Goal: Task Accomplishment & Management: Use online tool/utility

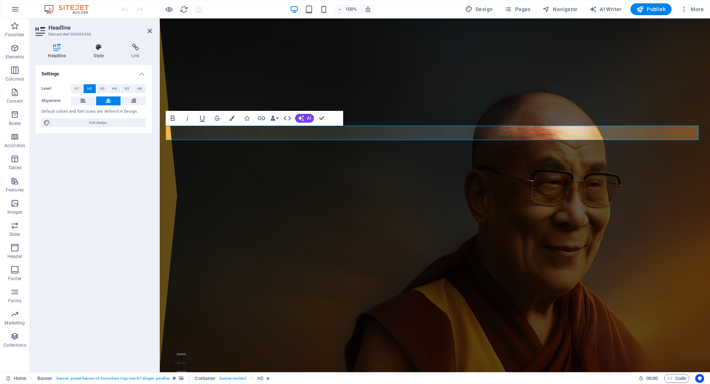
click at [98, 46] on icon at bounding box center [98, 47] width 35 height 7
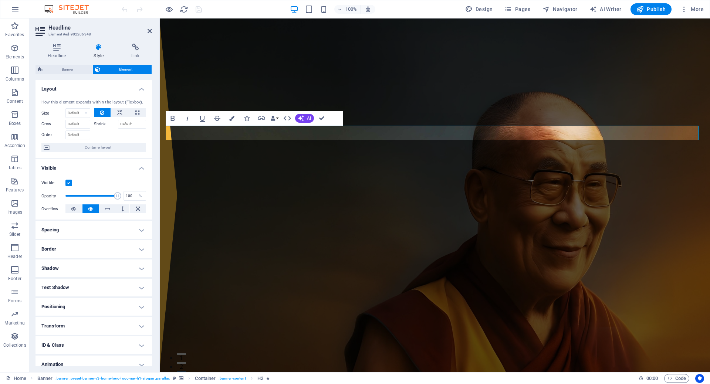
scroll to position [26, 0]
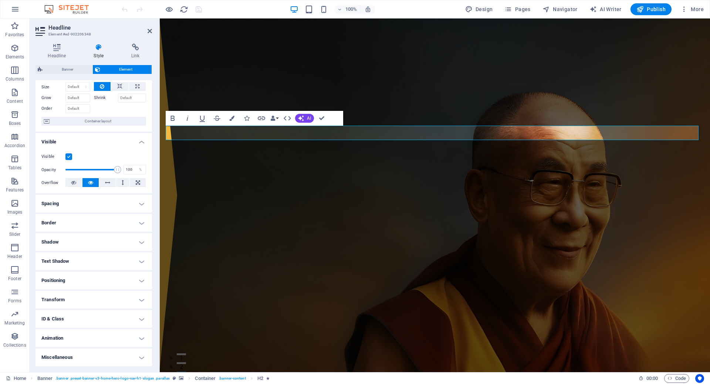
click at [118, 338] on h4 "Animation" at bounding box center [93, 338] width 116 height 18
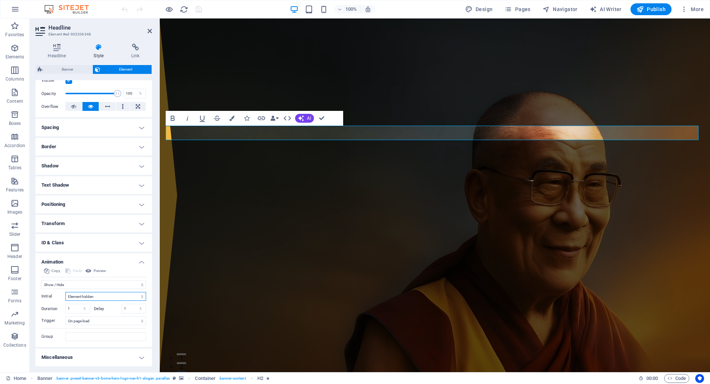
click at [106, 295] on select "Element hidden Element shown" at bounding box center [105, 296] width 81 height 9
click at [114, 286] on select "Don't animate Show / Hide Slide up/down Zoom in/out Slide left to right Slide r…" at bounding box center [93, 284] width 105 height 9
select select "none"
click at [41, 289] on select "Don't animate Show / Hide Slide up/down Zoom in/out Slide left to right Slide r…" at bounding box center [93, 284] width 105 height 9
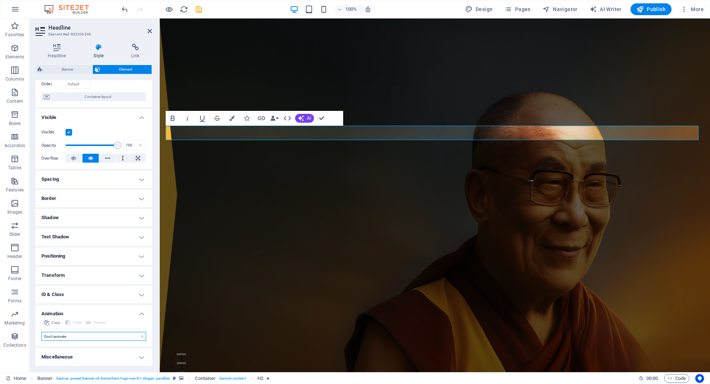
scroll to position [51, 0]
click at [229, 334] on div "Home About Testimonials FAQ Buy Book Contact" at bounding box center [435, 382] width 550 height 96
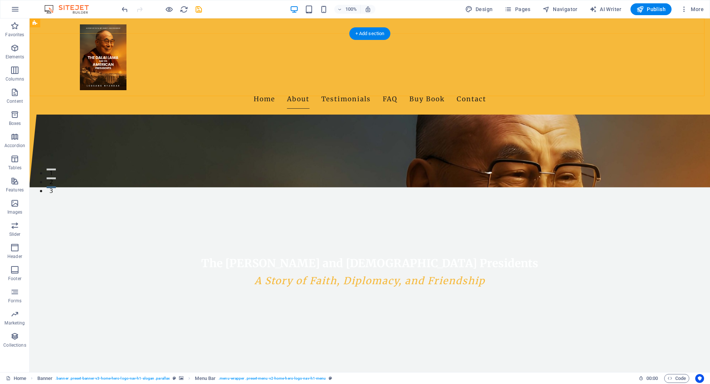
scroll to position [0, 0]
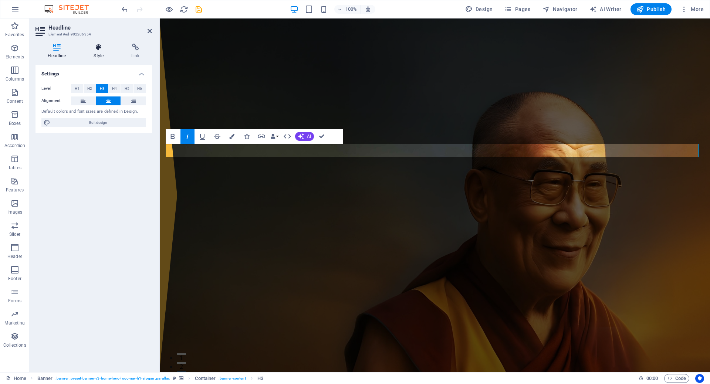
click at [99, 54] on h4 "Style" at bounding box center [100, 52] width 38 height 16
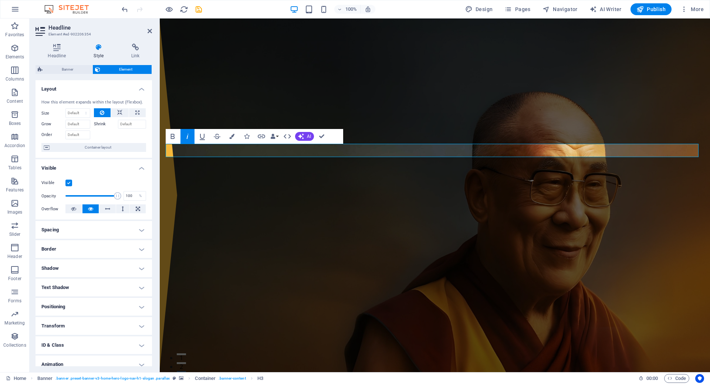
click at [113, 356] on h4 "Animation" at bounding box center [93, 365] width 116 height 18
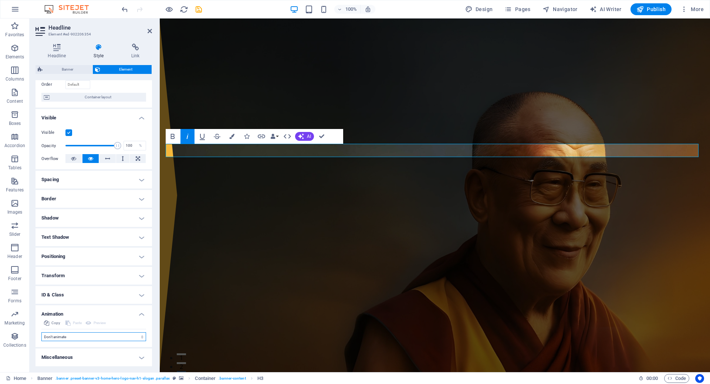
click at [89, 335] on select "Don't animate Show / Hide Slide up/down Zoom in/out Slide left to right Slide r…" at bounding box center [93, 336] width 105 height 9
select select "fade"
click at [41, 332] on select "Don't animate Show / Hide Slide up/down Zoom in/out Slide left to right Slide r…" at bounding box center [93, 336] width 105 height 9
select select "scroll"
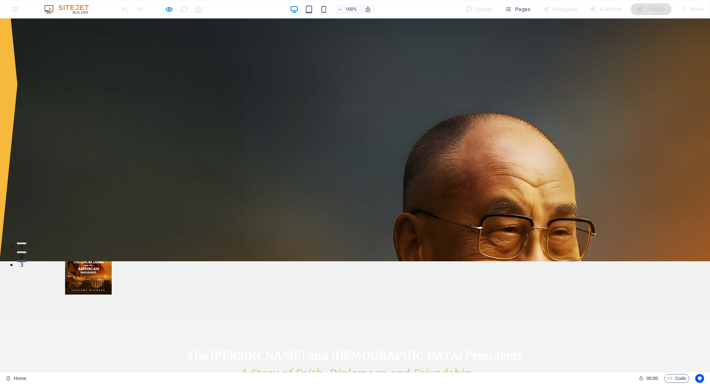
scroll to position [0, 0]
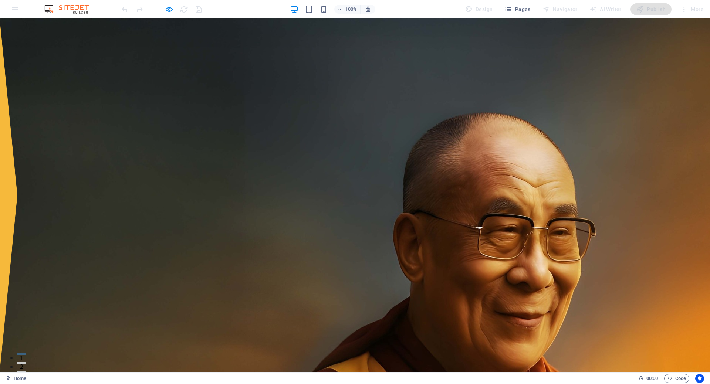
click at [328, 334] on div "Home About Testimonials FAQ Buy Book Contact" at bounding box center [355, 382] width 710 height 96
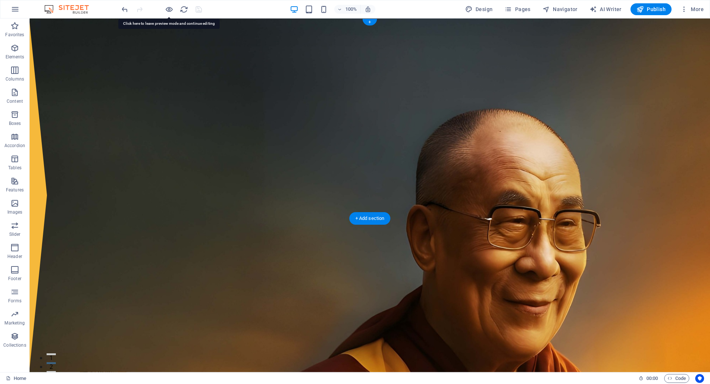
click at [35, 213] on figure at bounding box center [370, 195] width 680 height 354
drag, startPoint x: 35, startPoint y: 213, endPoint x: 61, endPoint y: 226, distance: 28.9
click at [35, 213] on figure at bounding box center [370, 195] width 680 height 354
select select "vh"
select select "header"
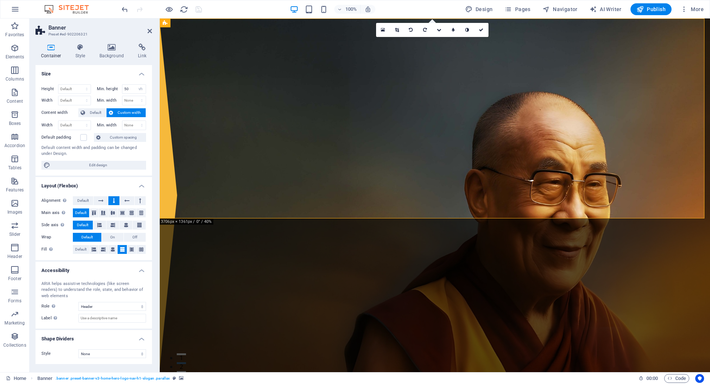
click at [102, 47] on icon at bounding box center [112, 47] width 36 height 7
click at [110, 46] on icon at bounding box center [112, 47] width 36 height 7
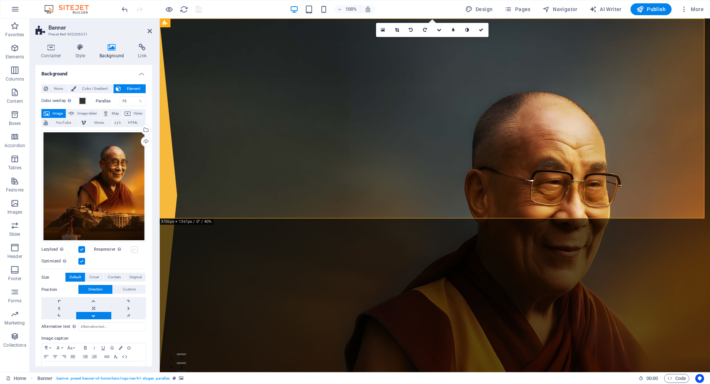
click at [135, 246] on label at bounding box center [134, 249] width 7 height 7
click at [0, 0] on input "Responsive Automatically load retina image and smartphone optimized sizes." at bounding box center [0, 0] width 0 height 0
click at [94, 275] on span "Cover" at bounding box center [94, 277] width 10 height 9
click at [93, 298] on link at bounding box center [93, 300] width 35 height 7
click at [92, 317] on link at bounding box center [93, 315] width 35 height 7
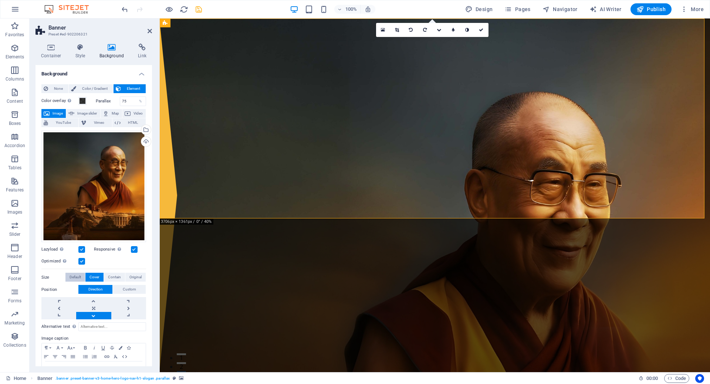
click at [78, 275] on span "Default" at bounding box center [74, 277] width 11 height 9
click at [101, 101] on label "Parallax" at bounding box center [108, 101] width 24 height 4
click at [85, 100] on span at bounding box center [82, 101] width 6 height 6
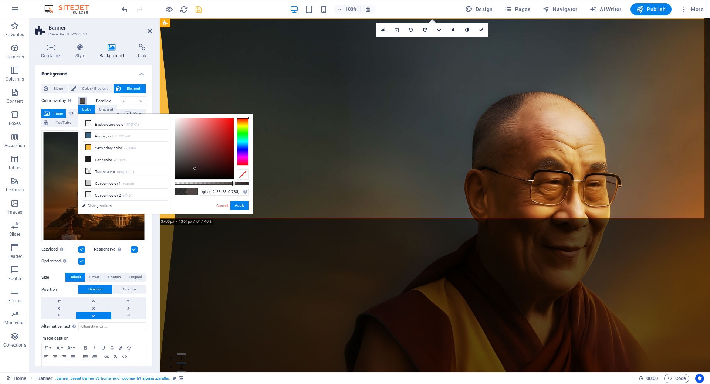
drag, startPoint x: 224, startPoint y: 163, endPoint x: 195, endPoint y: 169, distance: 30.2
click at [195, 169] on div at bounding box center [204, 148] width 58 height 61
click at [243, 121] on div at bounding box center [243, 142] width 12 height 48
drag, startPoint x: 224, startPoint y: 155, endPoint x: 226, endPoint y: 166, distance: 11.3
click at [226, 166] on div at bounding box center [204, 148] width 58 height 61
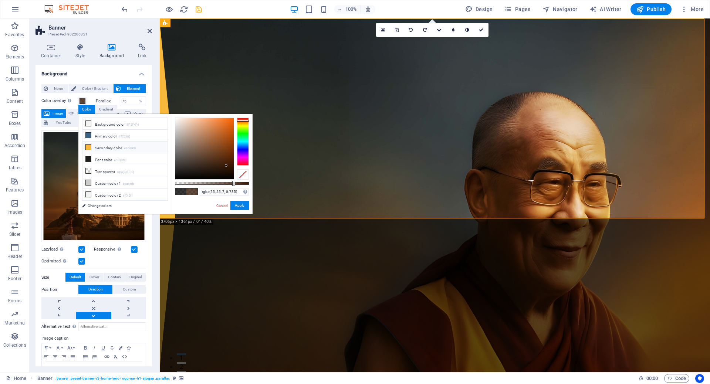
click at [130, 146] on small "#F6B93B" at bounding box center [130, 148] width 12 height 5
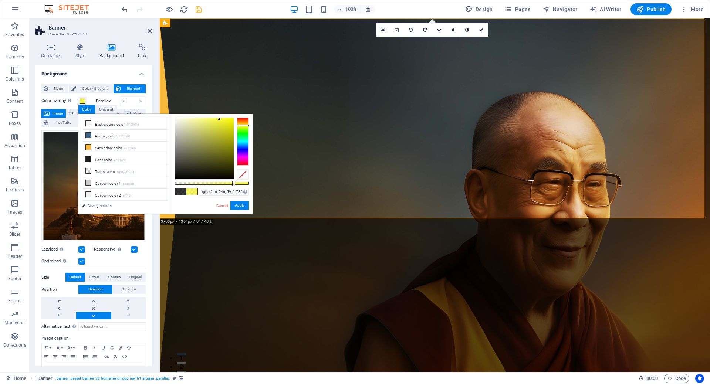
click at [241, 125] on div at bounding box center [243, 142] width 12 height 48
click at [241, 123] on div at bounding box center [243, 123] width 12 height 2
type input "rgba(47, 34, 6, 0.785)"
drag, startPoint x: 224, startPoint y: 143, endPoint x: 225, endPoint y: 167, distance: 24.8
click at [225, 167] on div at bounding box center [204, 148] width 58 height 61
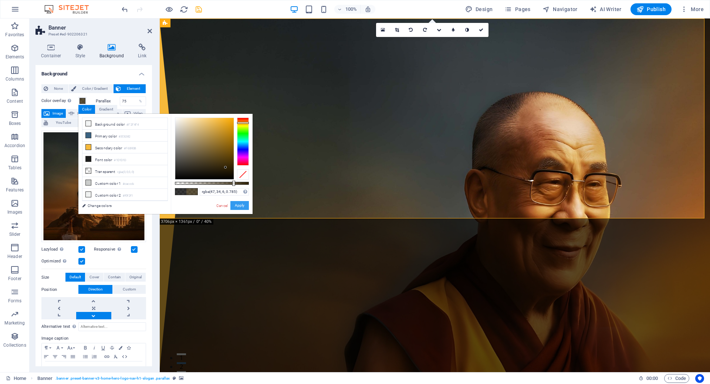
click at [239, 204] on button "Apply" at bounding box center [239, 205] width 18 height 9
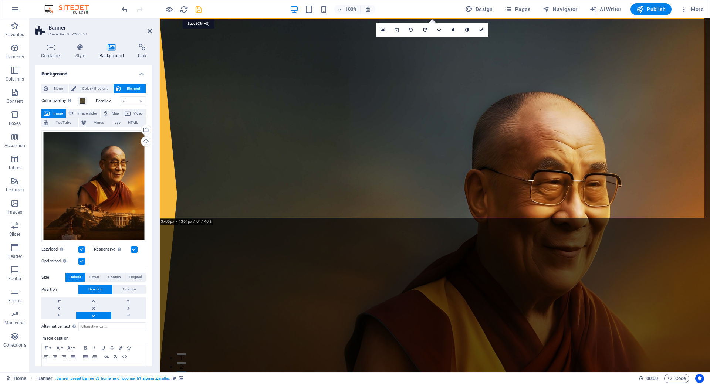
click at [197, 8] on icon "save" at bounding box center [198, 9] width 9 height 9
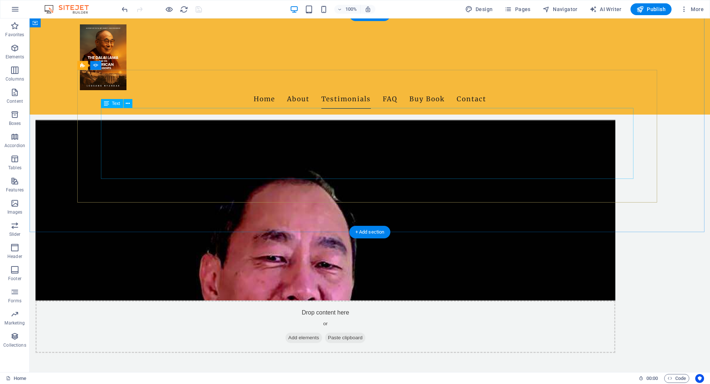
scroll to position [370, 0]
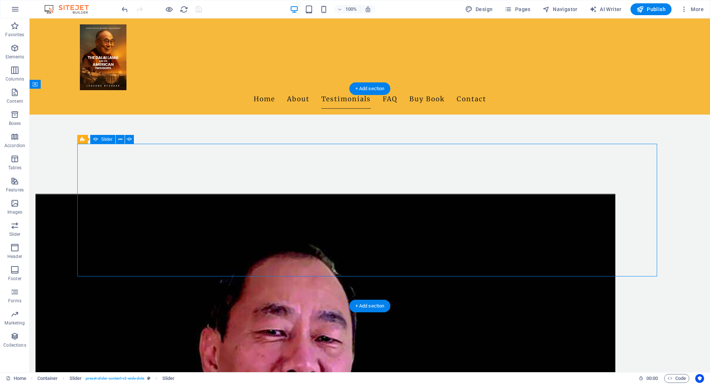
select select "ms"
select select "s"
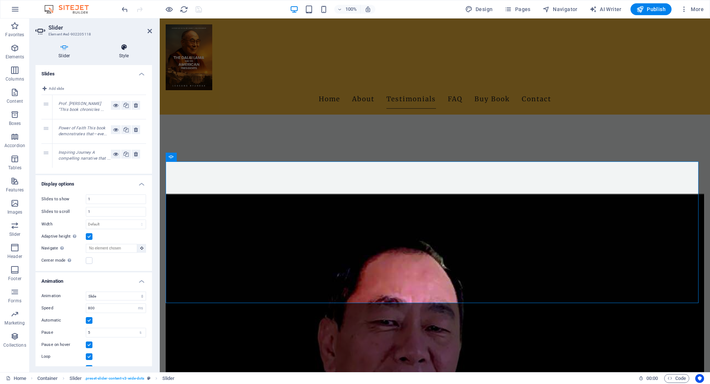
click at [113, 46] on icon at bounding box center [124, 47] width 56 height 7
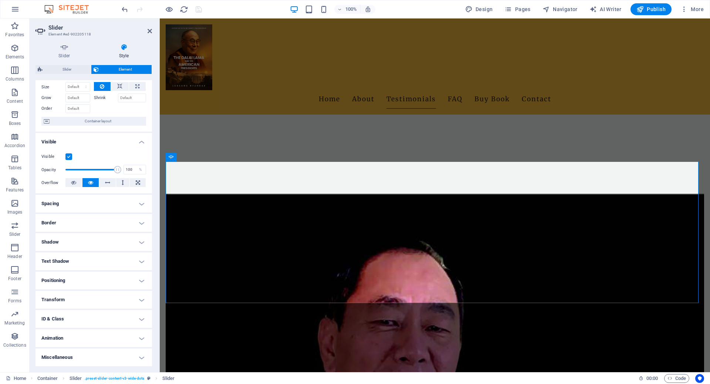
scroll to position [0, 0]
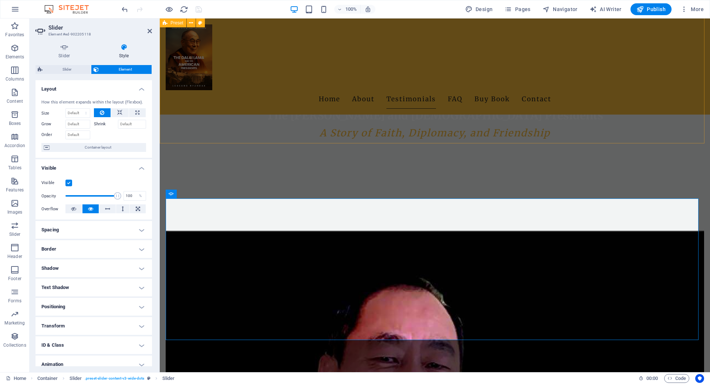
scroll to position [407, 0]
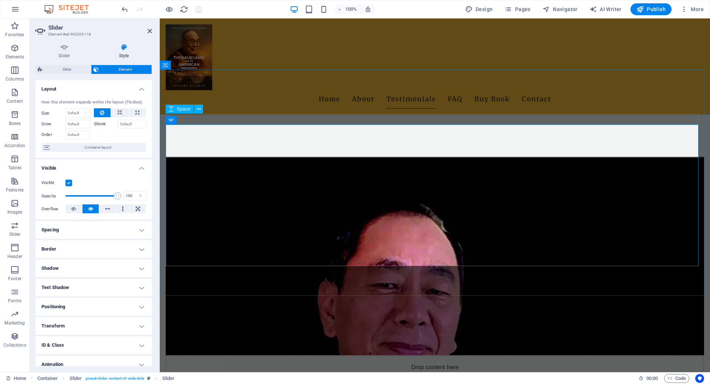
select select "px"
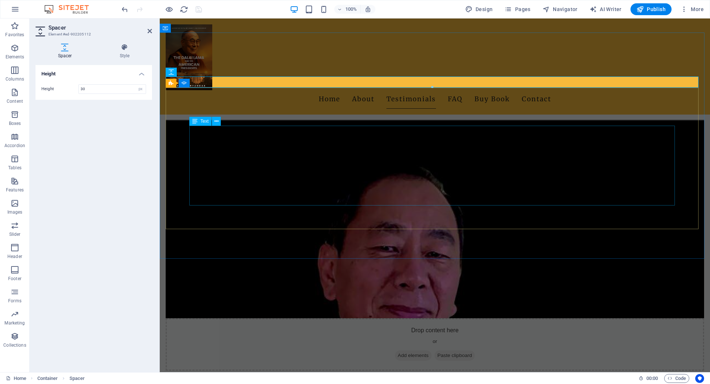
scroll to position [296, 0]
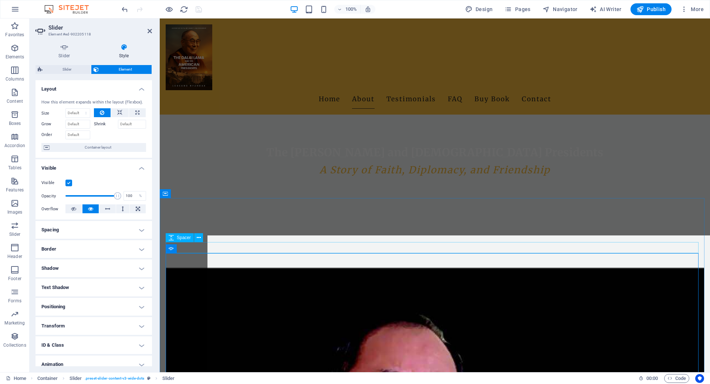
scroll to position [278, 0]
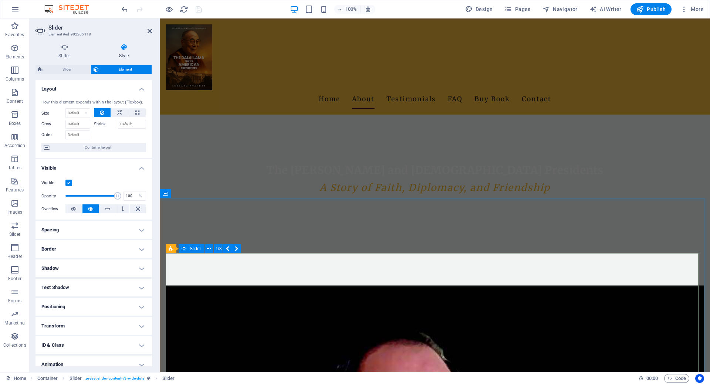
click at [69, 60] on div "Slider Style Slides Add slide 1 Prof. [PERSON_NAME] “This book chronicles ... 2…" at bounding box center [93, 205] width 116 height 323
drag, startPoint x: 51, startPoint y: 44, endPoint x: 66, endPoint y: 49, distance: 16.3
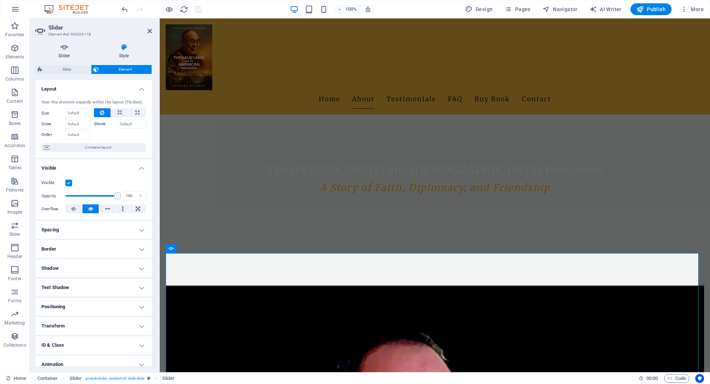
click at [54, 47] on icon at bounding box center [64, 47] width 58 height 7
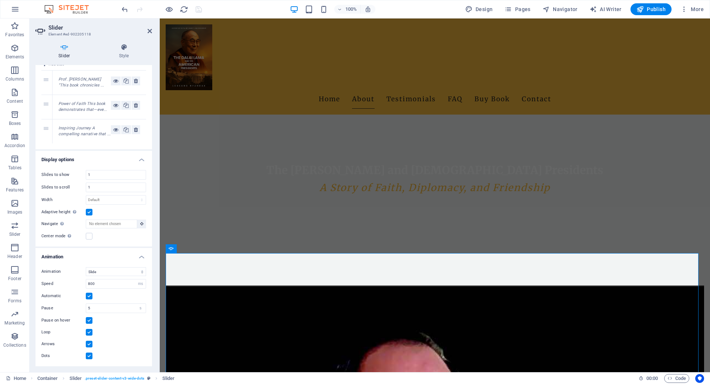
scroll to position [0, 0]
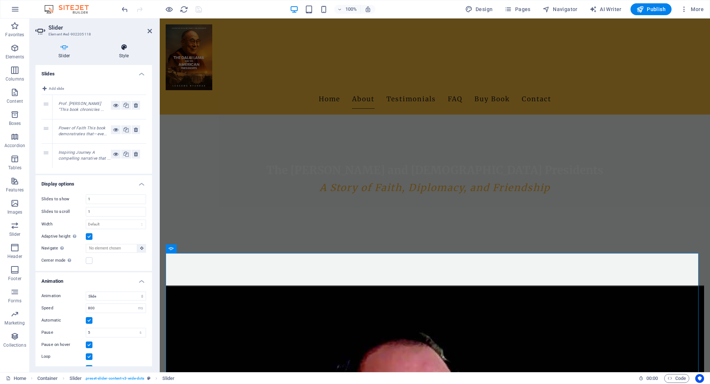
click at [124, 54] on h4 "Style" at bounding box center [124, 52] width 56 height 16
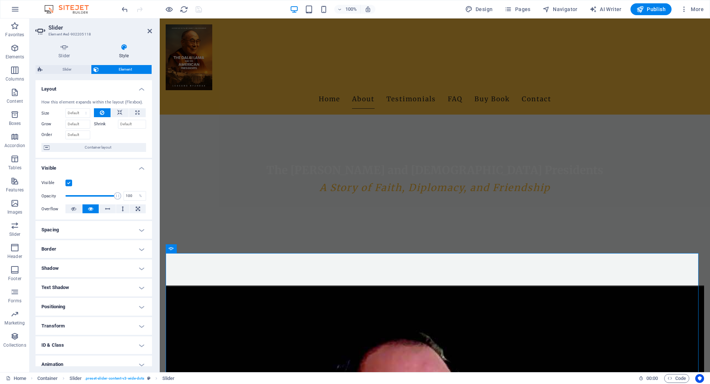
scroll to position [26, 0]
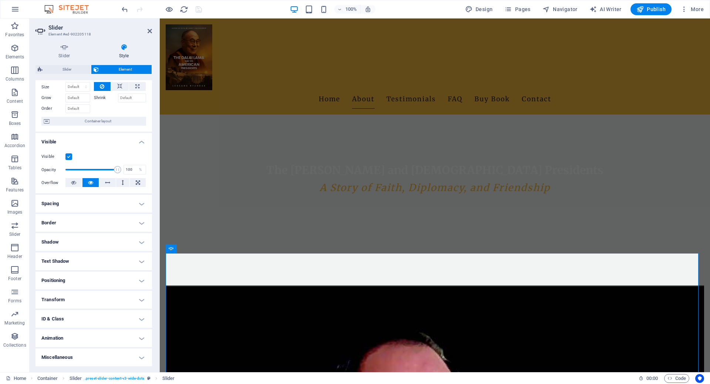
click at [123, 356] on h4 "Miscellaneous" at bounding box center [93, 358] width 116 height 18
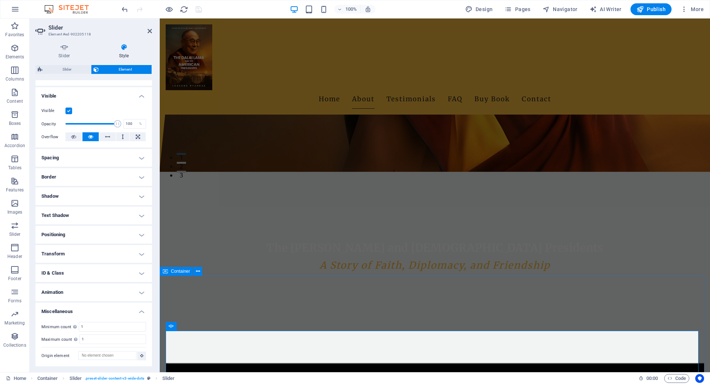
scroll to position [348, 0]
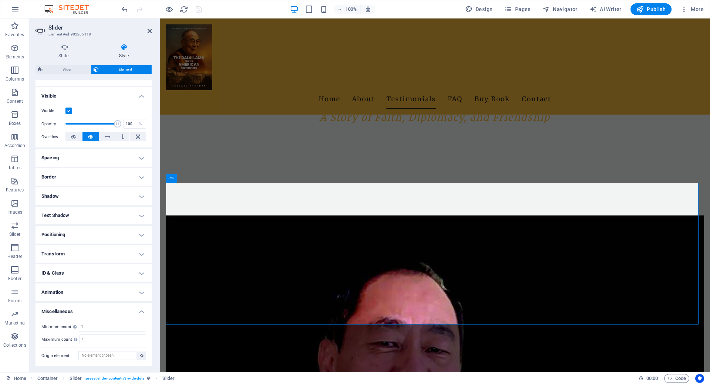
click at [90, 190] on h4 "Shadow" at bounding box center [93, 196] width 116 height 18
click at [108, 176] on h4 "Border" at bounding box center [93, 177] width 116 height 18
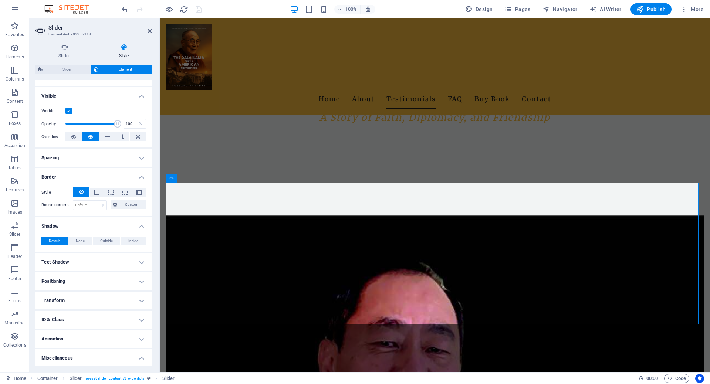
click at [122, 152] on h4 "Spacing" at bounding box center [93, 158] width 116 height 18
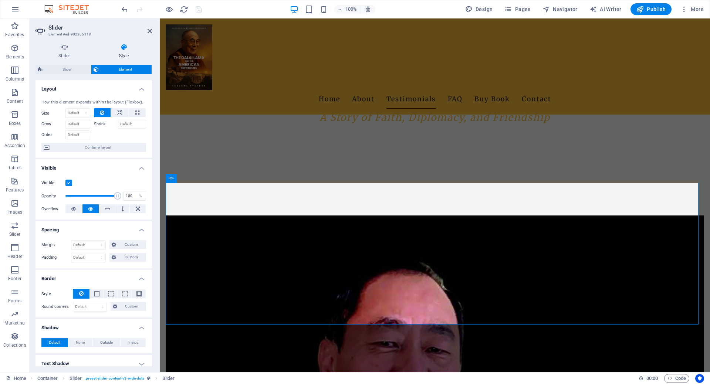
scroll to position [148, 0]
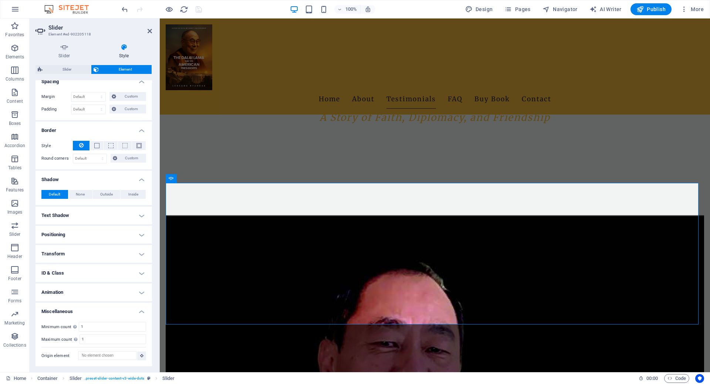
click at [122, 290] on h4 "Animation" at bounding box center [93, 293] width 116 height 18
click at [118, 270] on h4 "ID & Class" at bounding box center [93, 273] width 116 height 18
click at [121, 252] on h4 "Transform" at bounding box center [93, 254] width 116 height 18
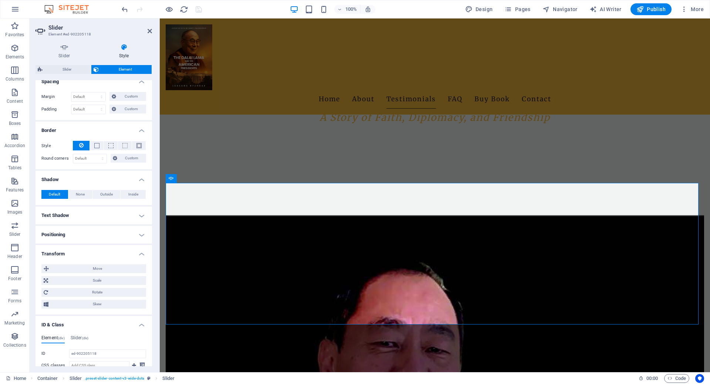
click at [124, 239] on h4 "Positioning" at bounding box center [93, 235] width 116 height 18
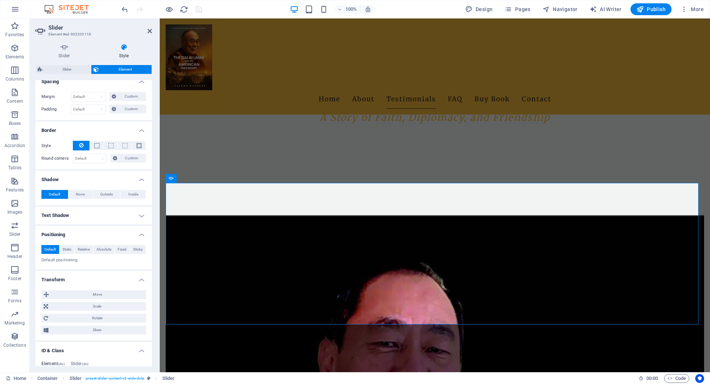
click at [119, 221] on h4 "Text Shadow" at bounding box center [93, 216] width 116 height 18
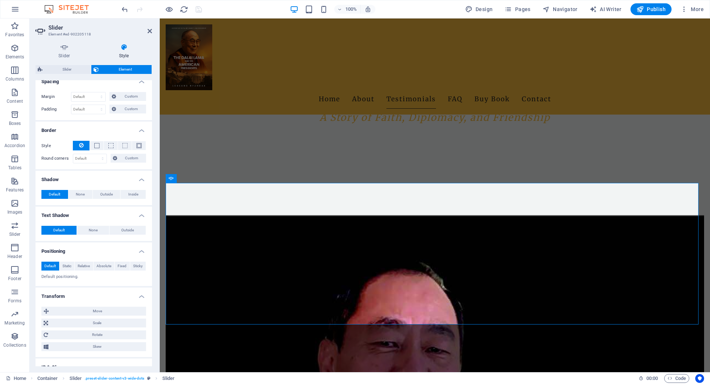
scroll to position [0, 0]
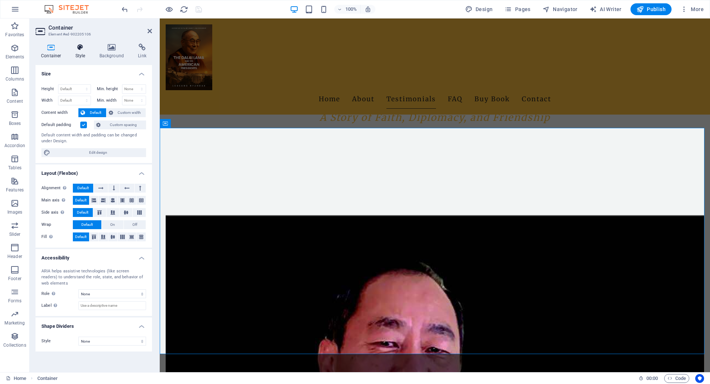
click at [70, 48] on icon at bounding box center [80, 47] width 21 height 7
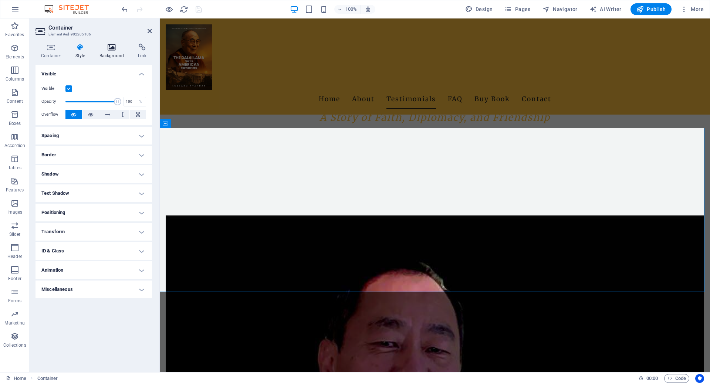
click at [109, 49] on icon at bounding box center [112, 47] width 36 height 7
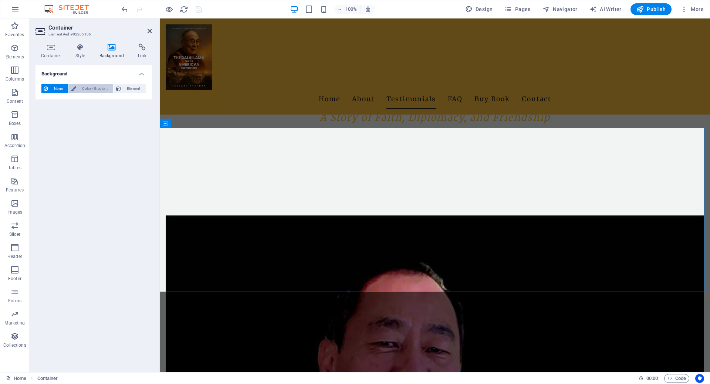
click at [81, 89] on span "Color / Gradient" at bounding box center [94, 88] width 33 height 9
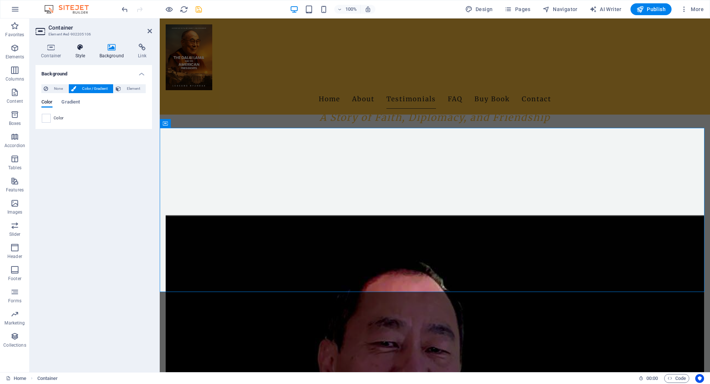
click at [76, 46] on icon at bounding box center [80, 47] width 21 height 7
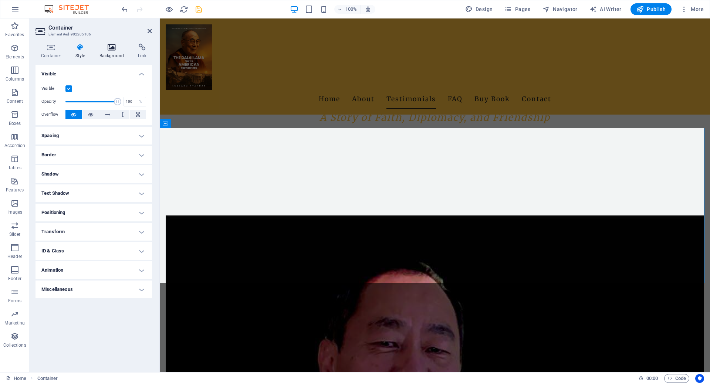
click at [109, 50] on icon at bounding box center [112, 47] width 36 height 7
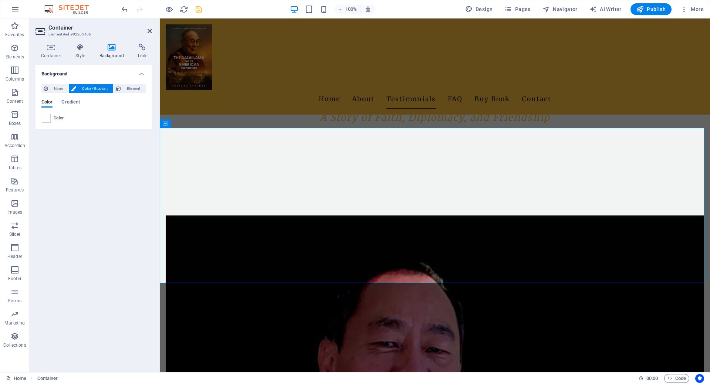
click at [50, 94] on div "Color Gradient Color" at bounding box center [93, 109] width 105 height 30
click at [50, 87] on span "None" at bounding box center [58, 88] width 16 height 9
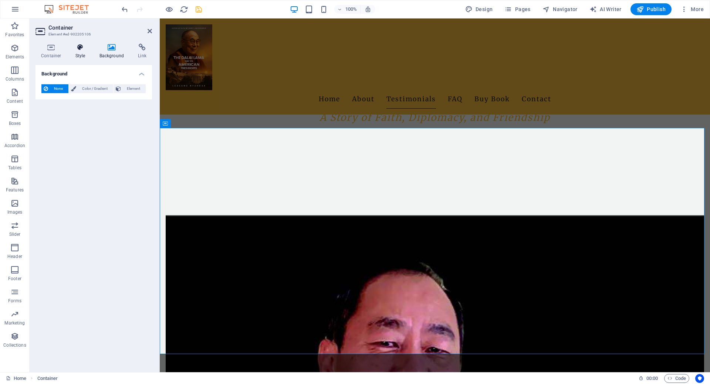
click at [85, 48] on icon at bounding box center [80, 47] width 21 height 7
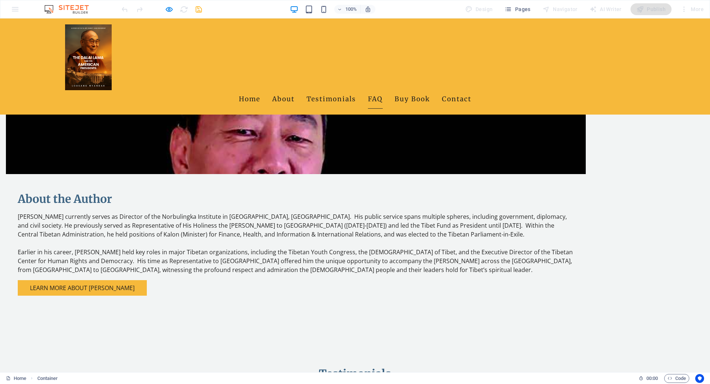
scroll to position [311, 0]
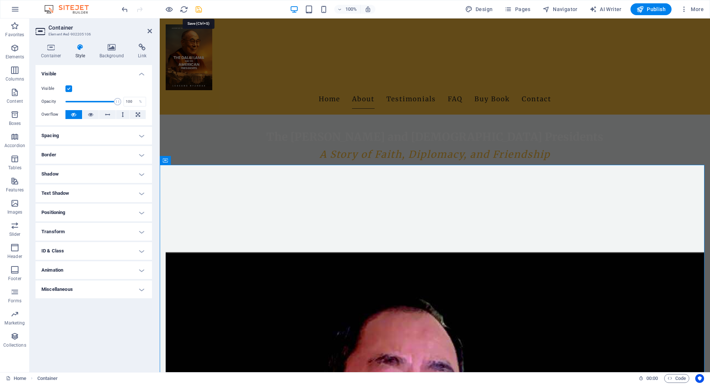
drag, startPoint x: 198, startPoint y: 11, endPoint x: 87, endPoint y: 28, distance: 112.5
click at [198, 11] on icon "save" at bounding box center [198, 9] width 9 height 9
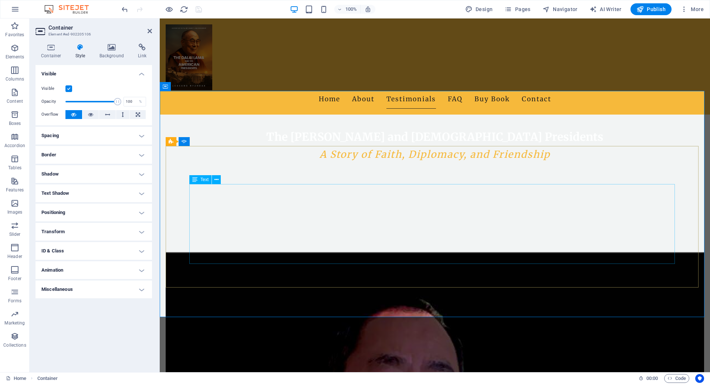
scroll to position [385, 0]
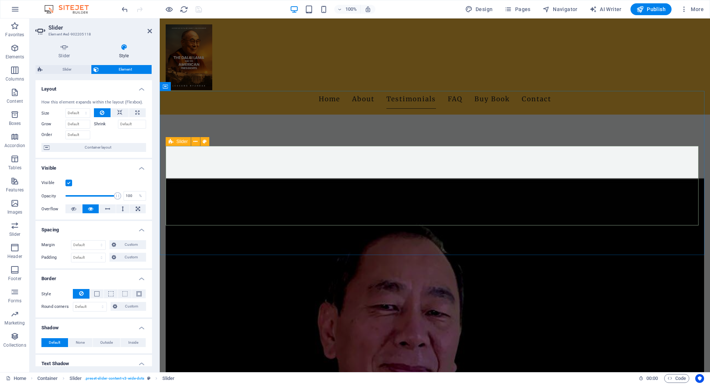
click at [167, 140] on div "Slider" at bounding box center [178, 141] width 25 height 9
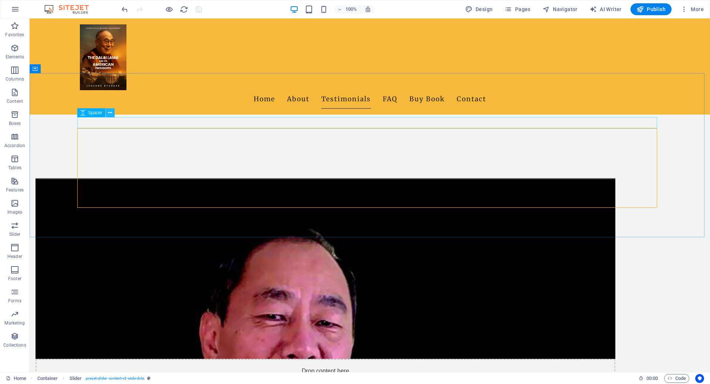
click at [111, 112] on icon at bounding box center [110, 113] width 4 height 8
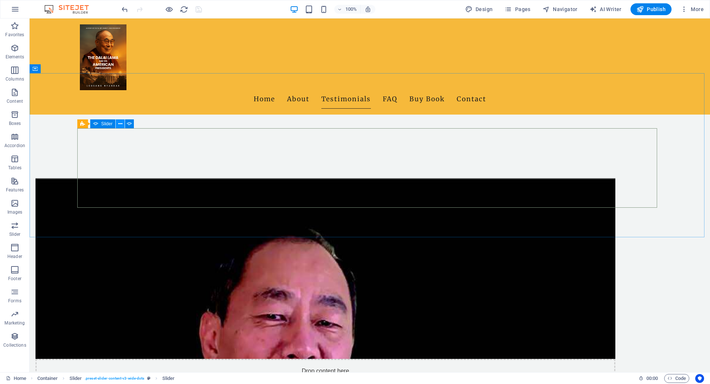
click at [118, 122] on icon at bounding box center [120, 124] width 4 height 8
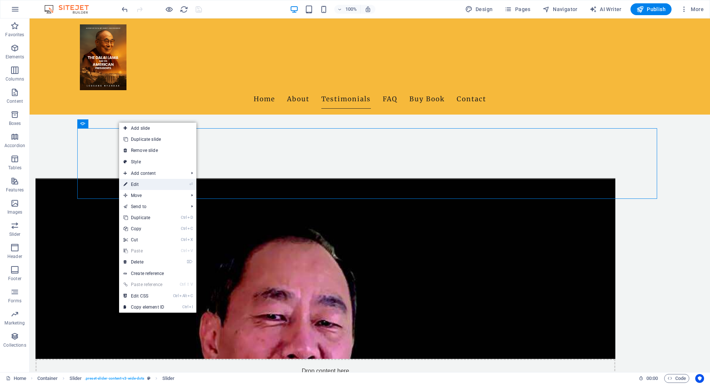
click at [162, 180] on link "⏎ Edit" at bounding box center [144, 184] width 50 height 11
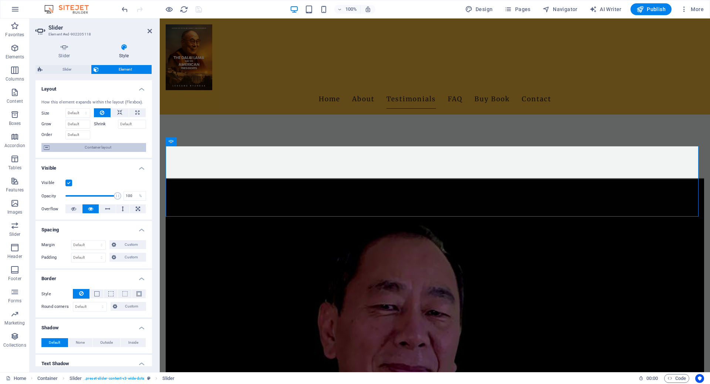
click at [115, 151] on span "Container layout" at bounding box center [98, 147] width 92 height 9
select select "rem"
select select "px"
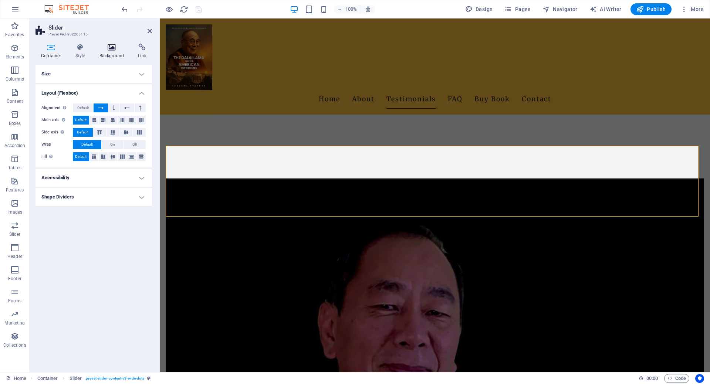
click at [110, 51] on icon at bounding box center [112, 47] width 36 height 7
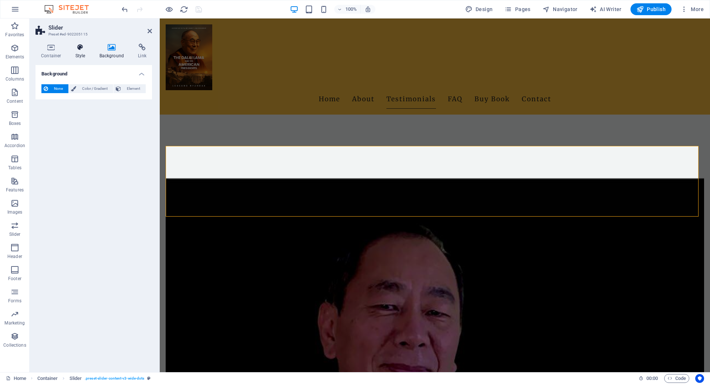
click at [77, 50] on icon at bounding box center [80, 47] width 21 height 7
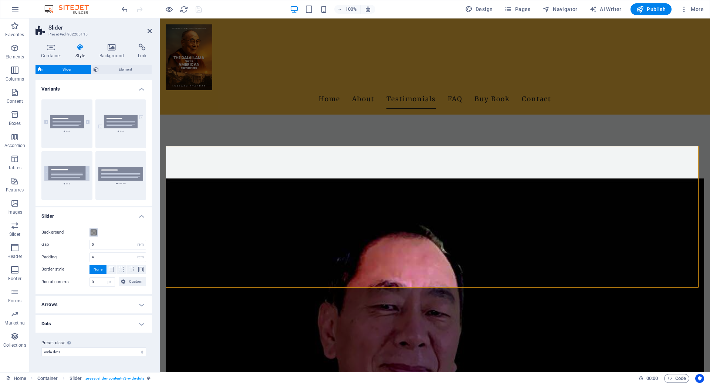
click at [95, 235] on span at bounding box center [94, 233] width 6 height 6
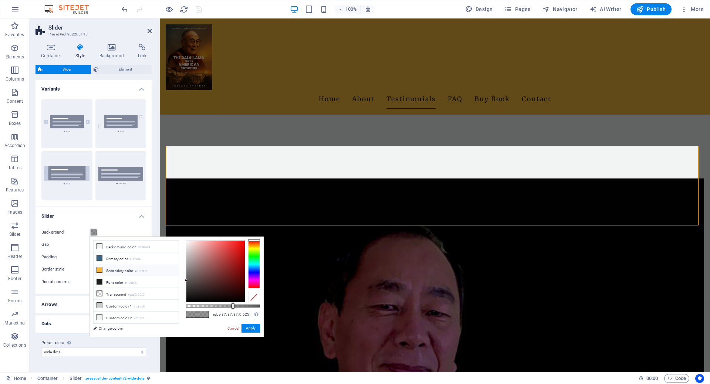
click at [118, 274] on li "Secondary color #F6B93B" at bounding box center [136, 270] width 85 height 12
type input "rgba(246, 185, 59, 0.625)"
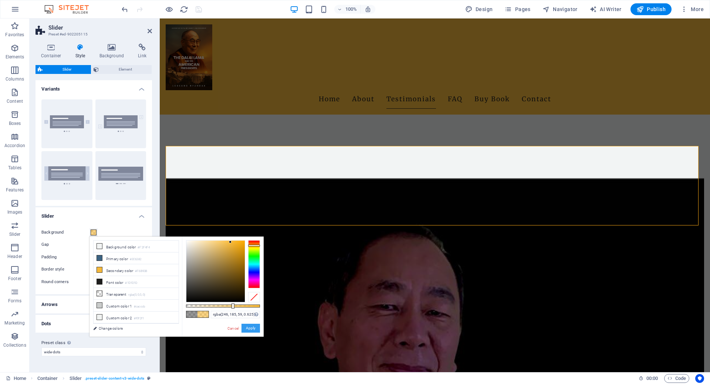
click at [250, 331] on button "Apply" at bounding box center [250, 328] width 18 height 9
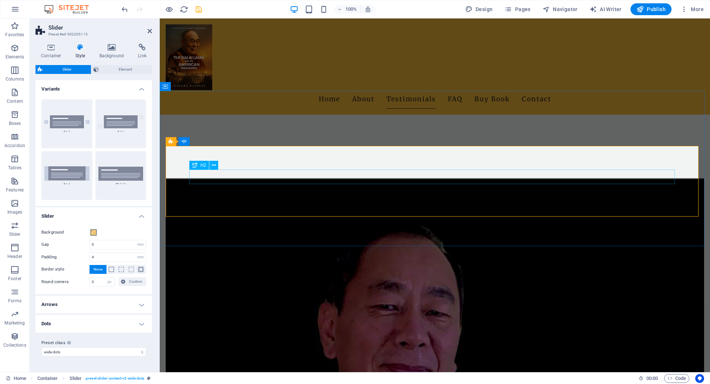
click at [94, 233] on span at bounding box center [94, 233] width 6 height 6
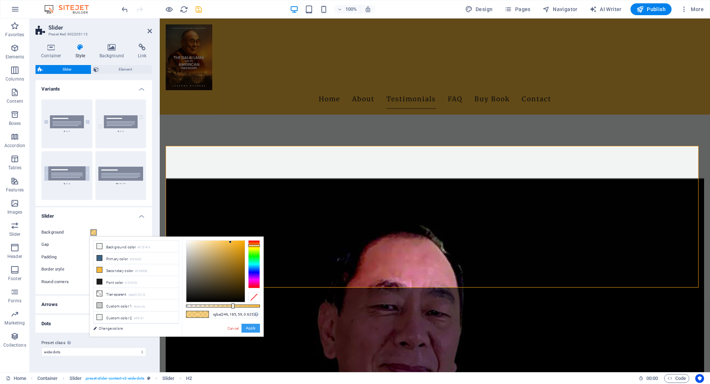
drag, startPoint x: 248, startPoint y: 325, endPoint x: 89, endPoint y: 306, distance: 160.4
click at [248, 325] on button "Apply" at bounding box center [250, 328] width 18 height 9
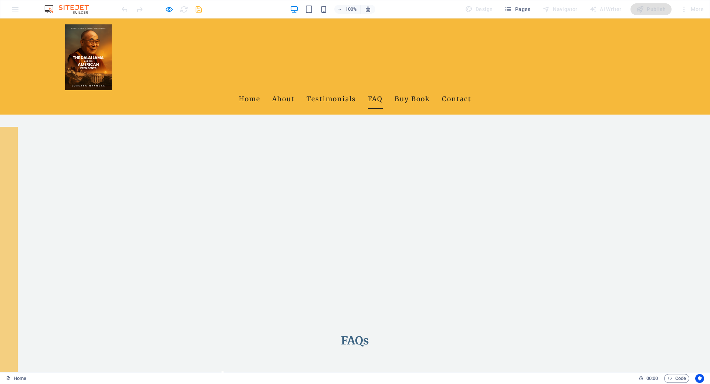
scroll to position [887, 0]
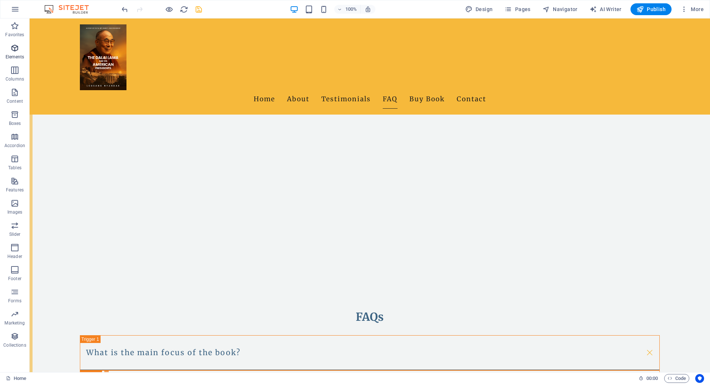
click at [13, 48] on icon "button" at bounding box center [14, 48] width 9 height 9
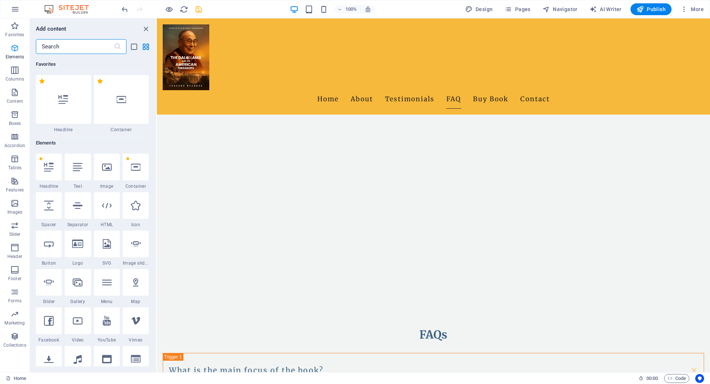
scroll to position [79, 0]
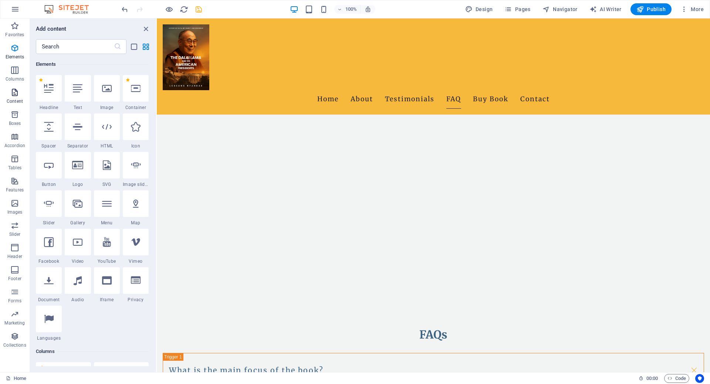
click at [12, 95] on icon "button" at bounding box center [14, 92] width 9 height 9
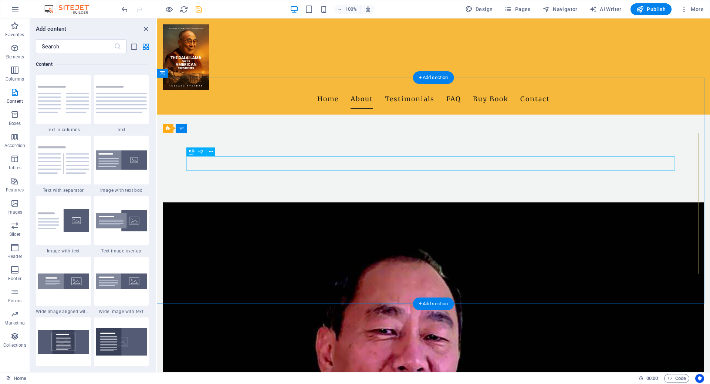
scroll to position [325, 0]
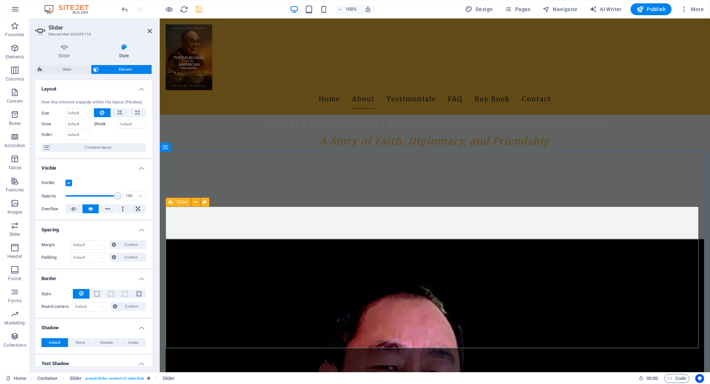
click at [180, 201] on span "Slider" at bounding box center [181, 202] width 11 height 4
select select "rem"
select select "px"
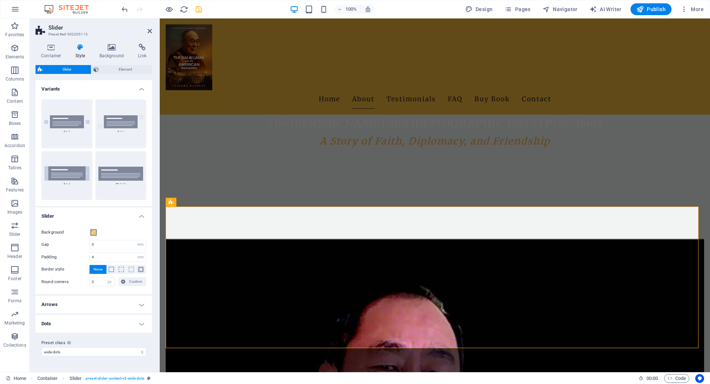
click at [128, 320] on h4 "Dots" at bounding box center [93, 324] width 116 height 18
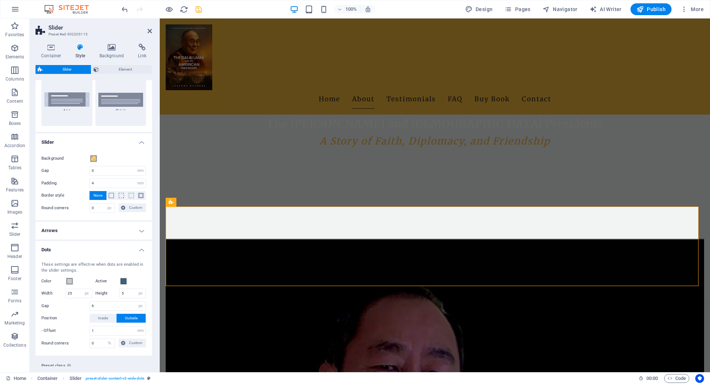
scroll to position [93, 0]
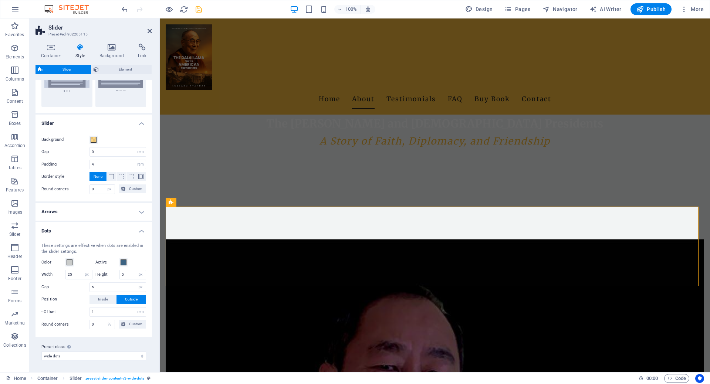
click at [108, 208] on h4 "Arrows" at bounding box center [93, 212] width 116 height 18
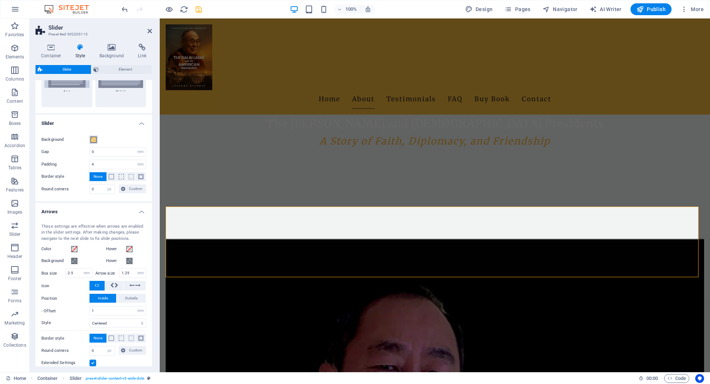
click at [95, 139] on span at bounding box center [94, 140] width 6 height 6
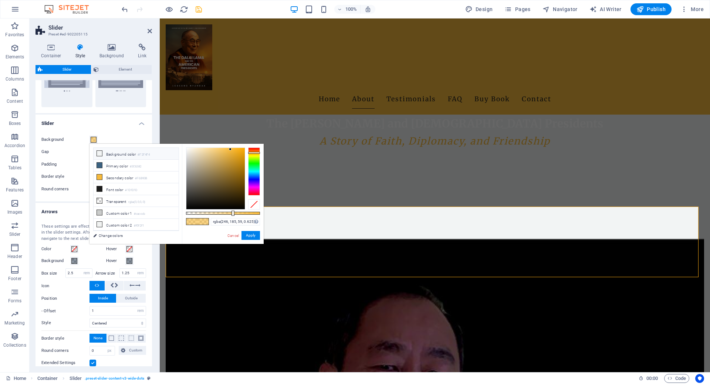
click at [105, 152] on li "Background color #F2F4F4" at bounding box center [136, 154] width 85 height 12
type input "rgba(242, 244, 244, 0.625)"
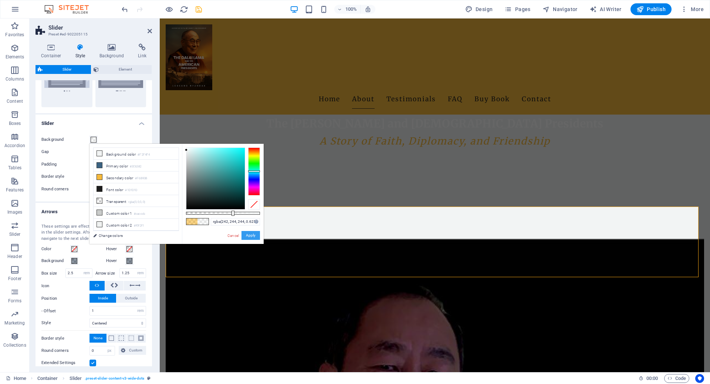
click at [246, 235] on button "Apply" at bounding box center [250, 235] width 18 height 9
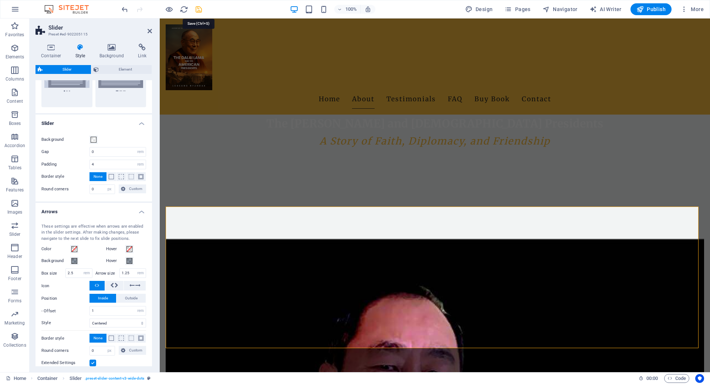
click at [200, 10] on icon "save" at bounding box center [198, 9] width 9 height 9
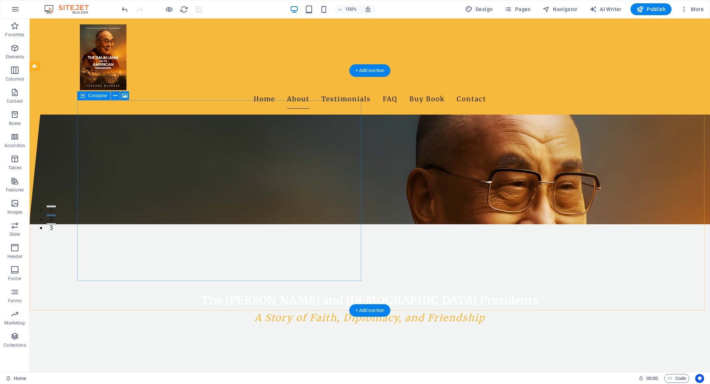
scroll to position [333, 0]
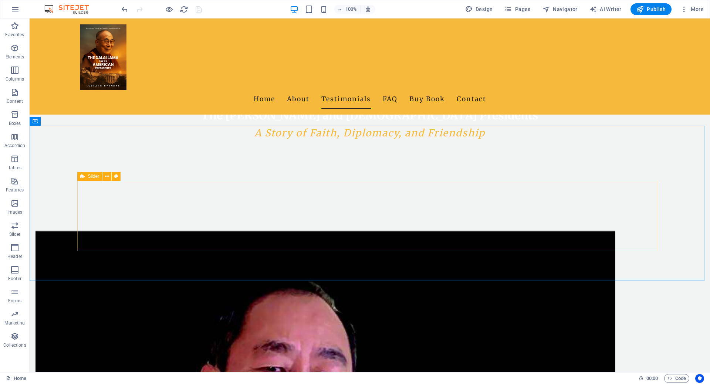
click at [84, 178] on icon at bounding box center [82, 176] width 5 height 9
select select "rem"
select select "px"
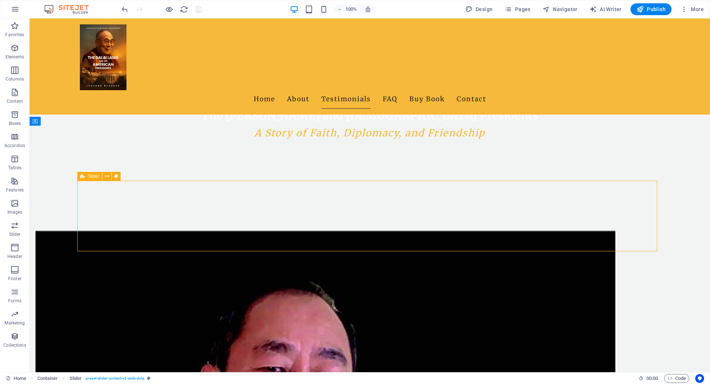
select select "rem"
select select "px"
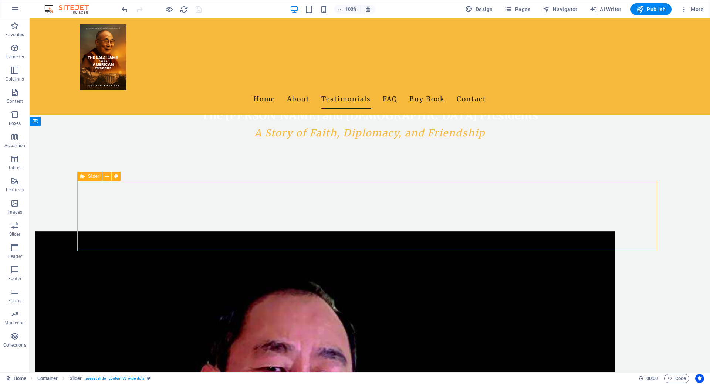
select select "px"
select select "rem"
select select "%"
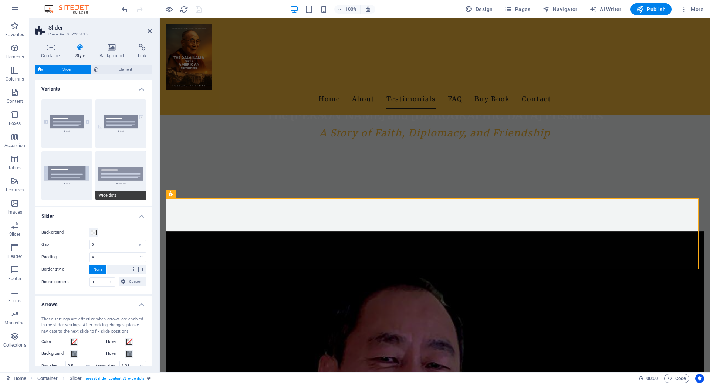
scroll to position [185, 0]
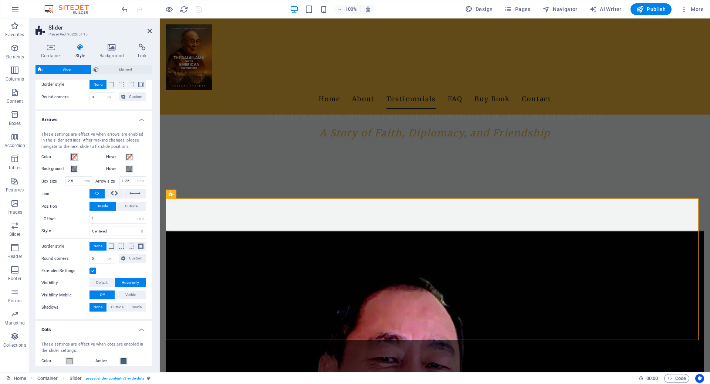
click at [74, 157] on span at bounding box center [74, 157] width 6 height 6
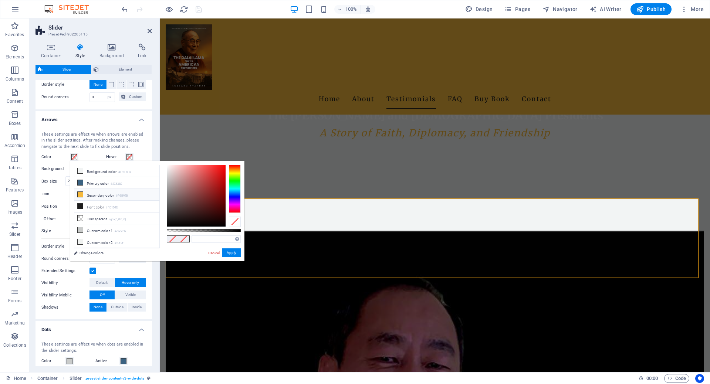
click at [90, 194] on li "Secondary color #F6B93B" at bounding box center [116, 195] width 85 height 12
type input "#f6b93b"
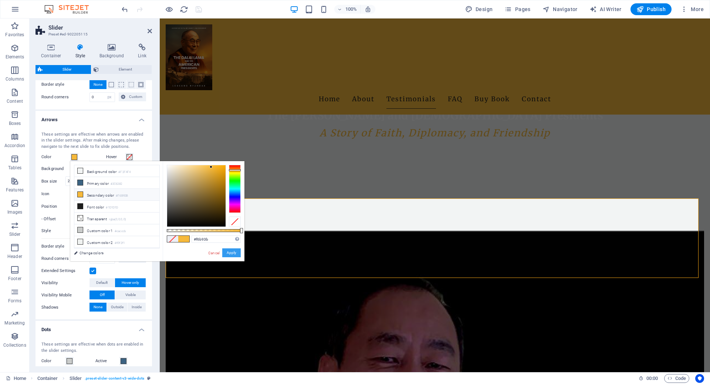
click at [227, 254] on button "Apply" at bounding box center [231, 252] width 18 height 9
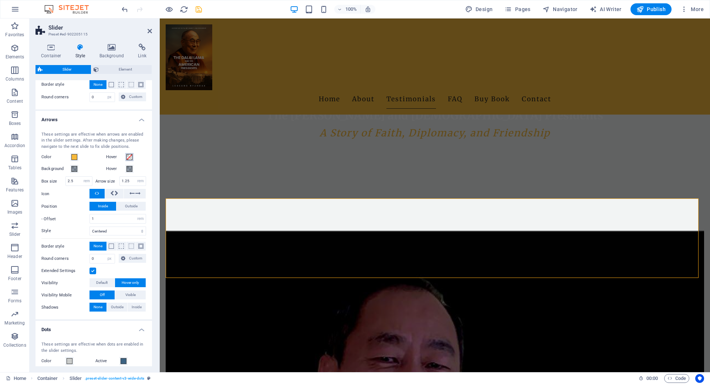
click at [128, 157] on span at bounding box center [129, 157] width 6 height 6
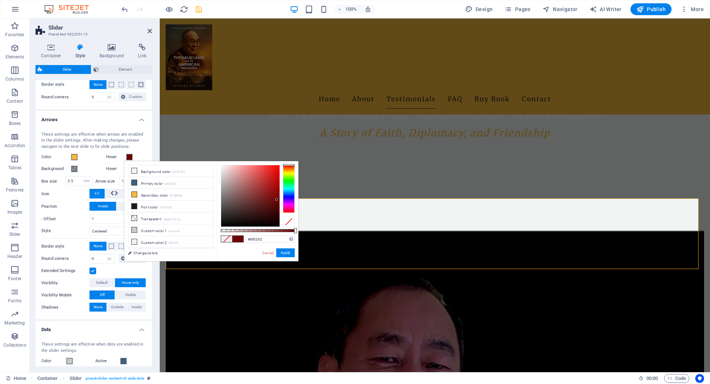
type input "#6f0101"
drag, startPoint x: 273, startPoint y: 193, endPoint x: 279, endPoint y: 200, distance: 8.9
click at [279, 200] on div at bounding box center [250, 195] width 58 height 61
drag, startPoint x: 289, startPoint y: 252, endPoint x: 122, endPoint y: 227, distance: 169.0
click at [289, 252] on button "Apply" at bounding box center [285, 252] width 18 height 9
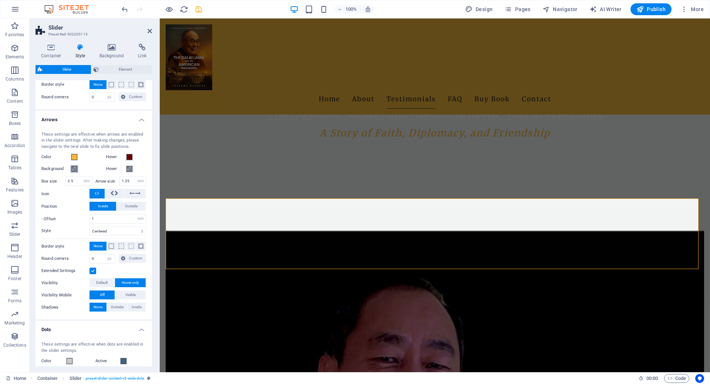
click at [75, 167] on span at bounding box center [74, 169] width 6 height 6
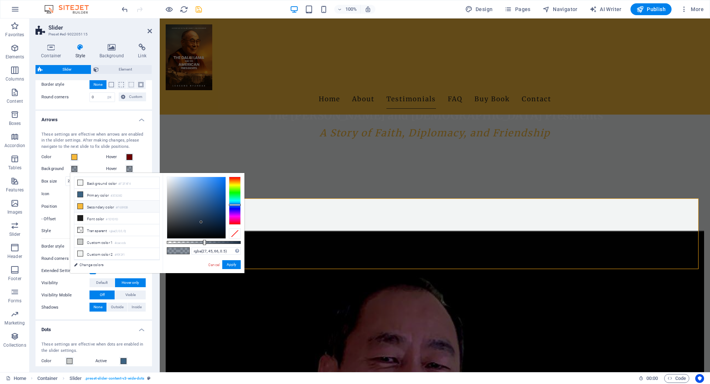
click at [87, 202] on li "Secondary color #F6B93B" at bounding box center [116, 207] width 85 height 12
type input "rgba(246, 185, 59, 0.5)"
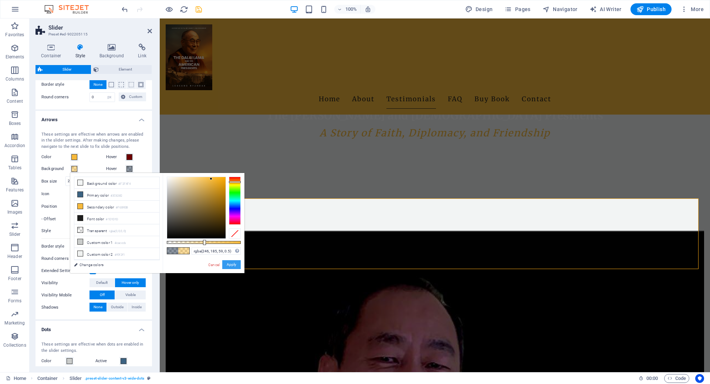
click at [234, 264] on button "Apply" at bounding box center [231, 264] width 18 height 9
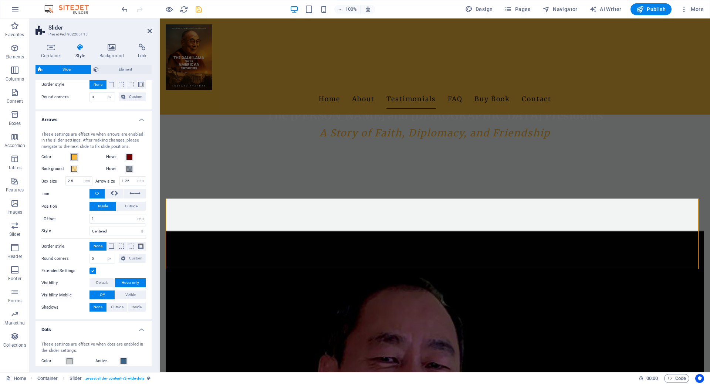
click at [74, 156] on span at bounding box center [74, 157] width 6 height 6
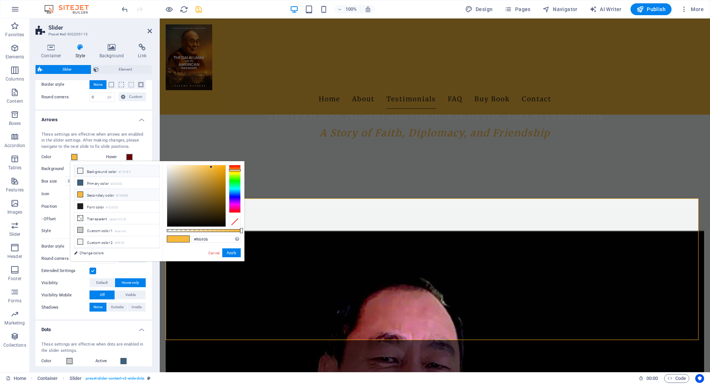
click at [90, 172] on li "Background color #F2F4F4" at bounding box center [116, 171] width 85 height 12
type input "#f2f4f4"
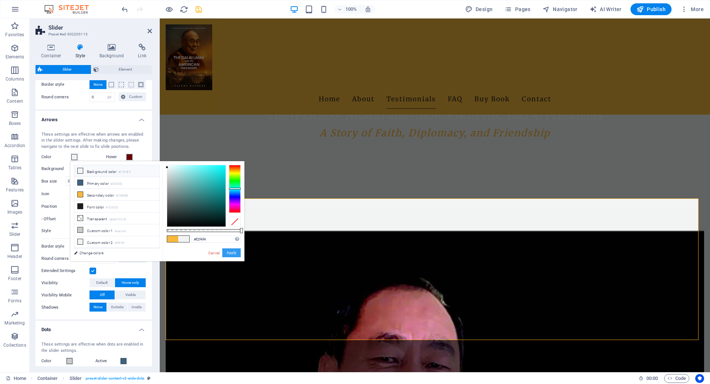
drag, startPoint x: 231, startPoint y: 255, endPoint x: 73, endPoint y: 237, distance: 159.2
click at [231, 255] on button "Apply" at bounding box center [231, 252] width 18 height 9
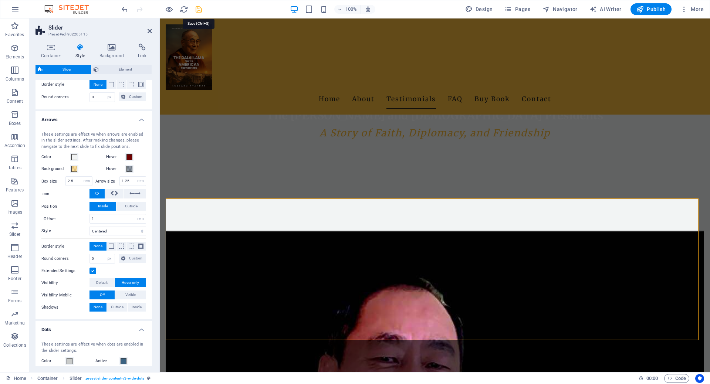
click at [197, 10] on icon "save" at bounding box center [198, 9] width 9 height 9
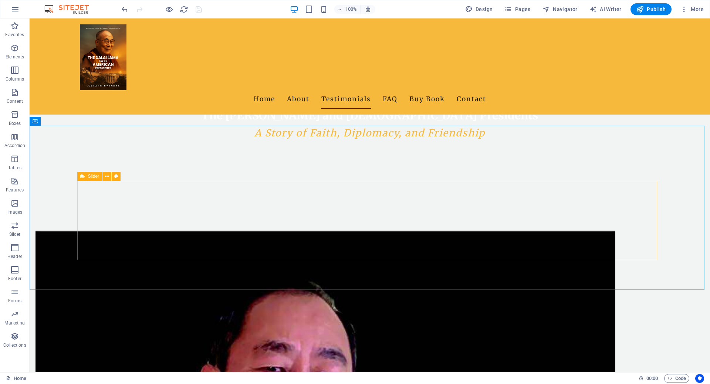
click at [85, 176] on div "Slider" at bounding box center [89, 176] width 25 height 9
select select "rem"
select select "px"
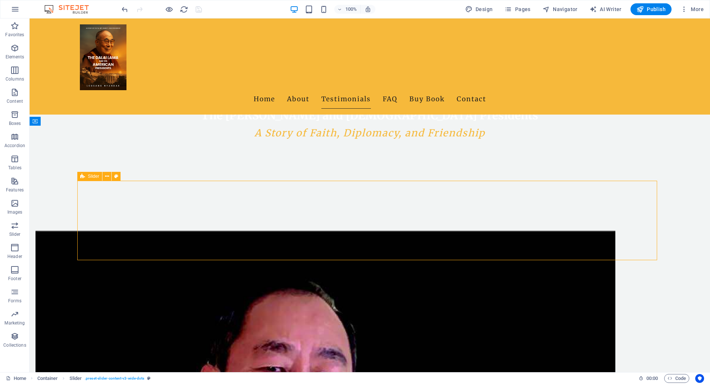
select select "rem"
select select "px"
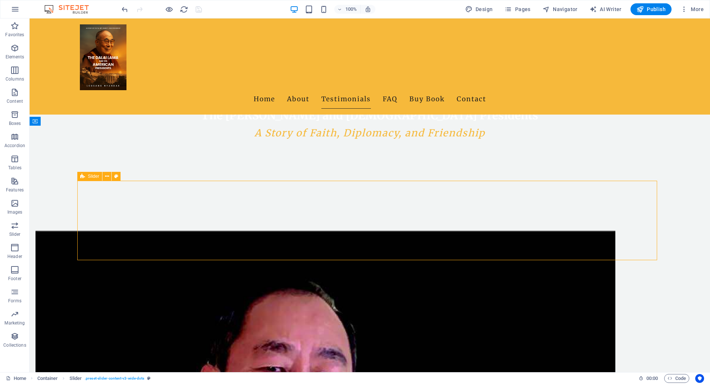
select select "px"
select select "rem"
select select "%"
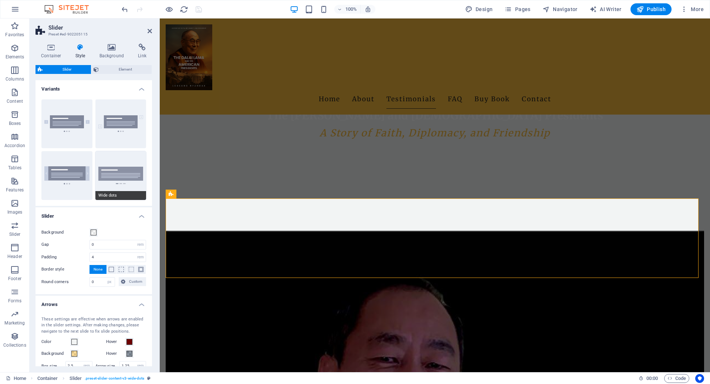
scroll to position [148, 0]
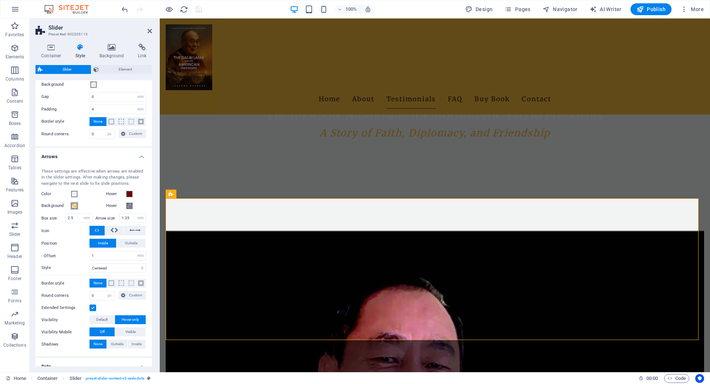
click at [73, 206] on span at bounding box center [74, 206] width 6 height 6
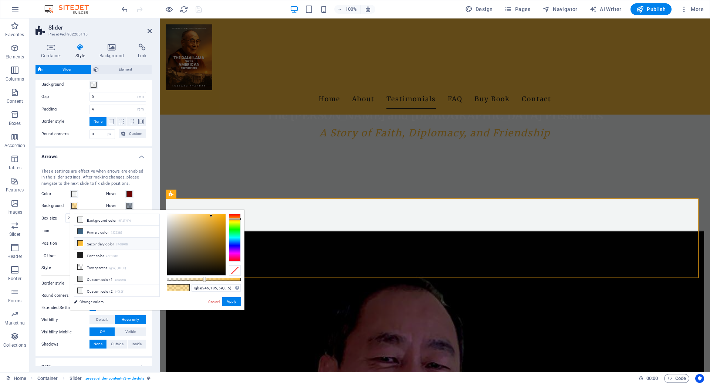
click at [96, 240] on li "Secondary color #F6B93B" at bounding box center [116, 244] width 85 height 12
type input "#f6b93b"
drag, startPoint x: 204, startPoint y: 280, endPoint x: 237, endPoint y: 294, distance: 35.4
click at [254, 281] on body "The [PERSON_NAME] and [DEMOGRAPHIC_DATA] Presidents (Book) Home Favorites Eleme…" at bounding box center [355, 192] width 710 height 384
click at [236, 299] on button "Apply" at bounding box center [231, 301] width 18 height 9
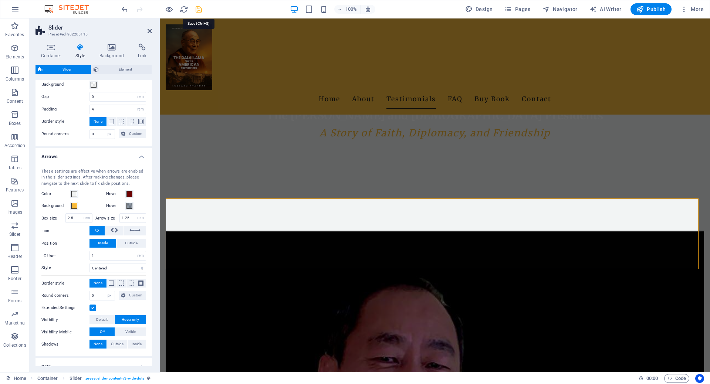
click at [199, 6] on icon "save" at bounding box center [198, 9] width 9 height 9
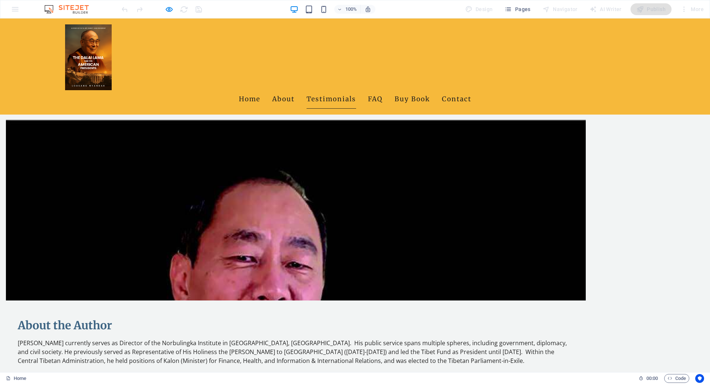
scroll to position [296, 0]
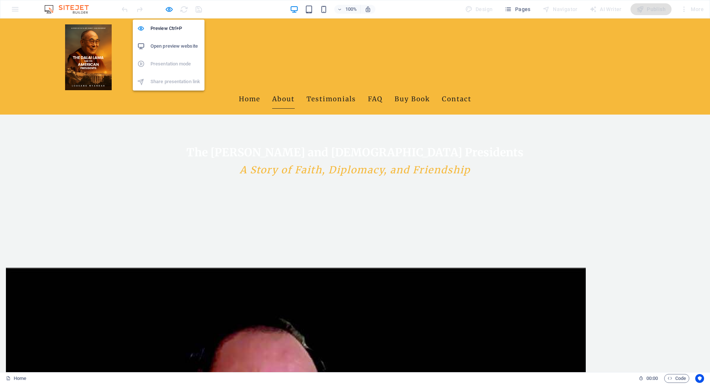
click at [170, 14] on div "Preview Ctrl+P Open preview website Presentation mode Share presentation link" at bounding box center [169, 52] width 72 height 77
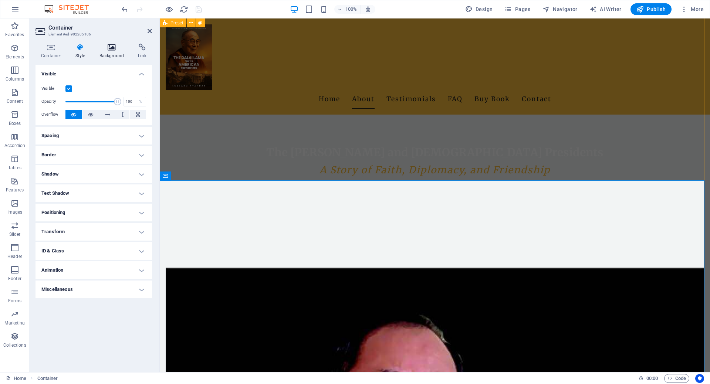
click at [112, 48] on icon at bounding box center [112, 47] width 36 height 7
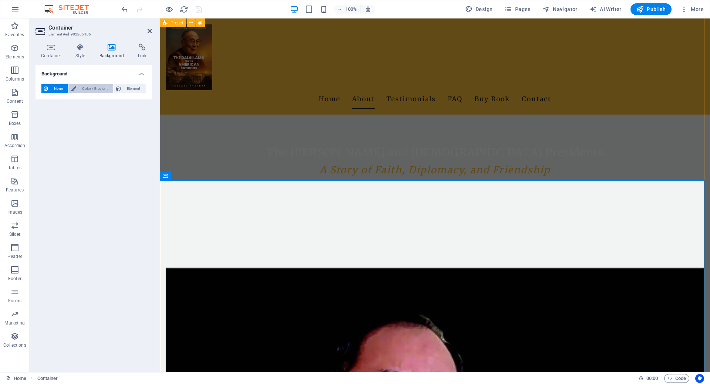
click at [85, 88] on span "Color / Gradient" at bounding box center [94, 88] width 33 height 9
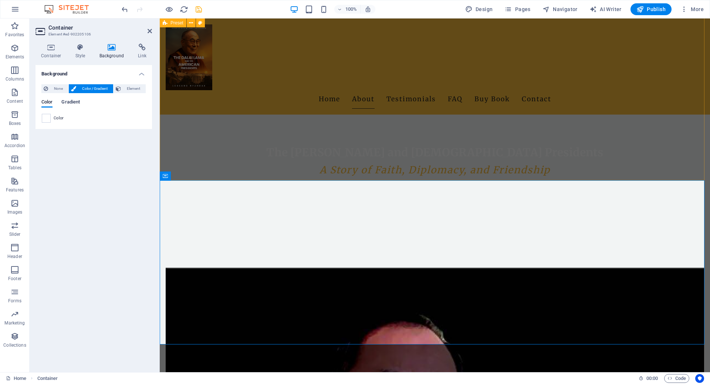
click at [66, 99] on span "Gradient" at bounding box center [70, 103] width 18 height 10
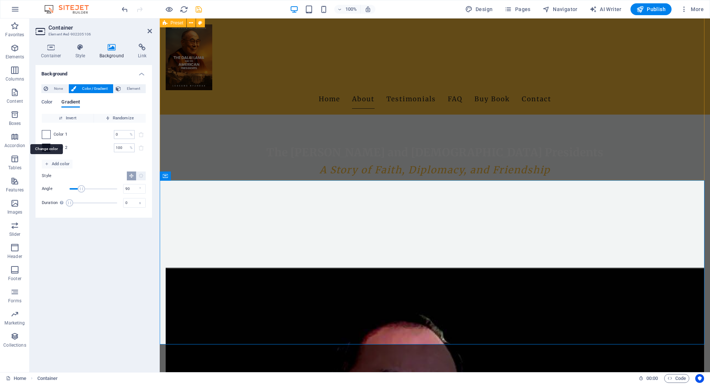
click at [47, 135] on span at bounding box center [46, 134] width 8 height 8
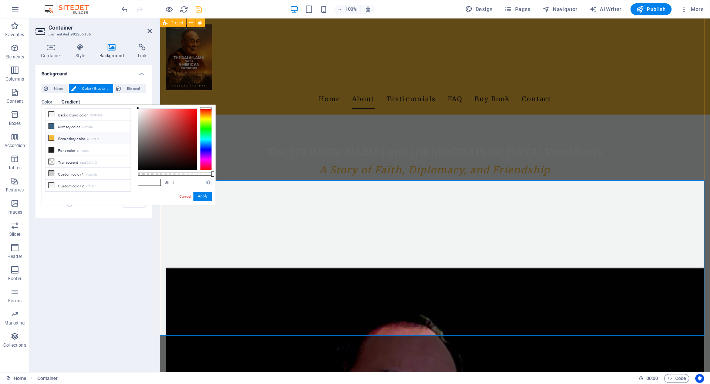
click at [68, 138] on li "Secondary color #F6B93B" at bounding box center [87, 138] width 85 height 12
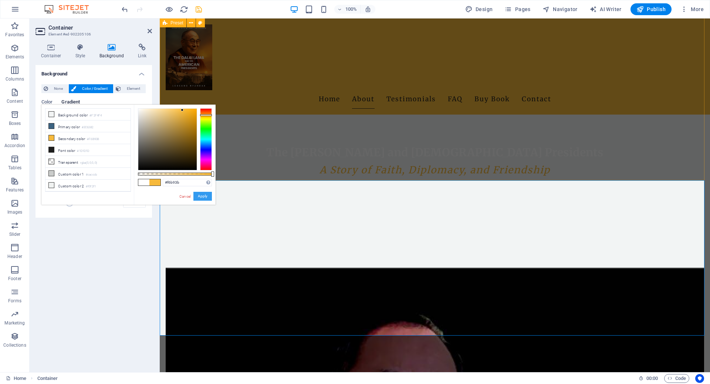
click at [195, 194] on button "Apply" at bounding box center [202, 196] width 18 height 9
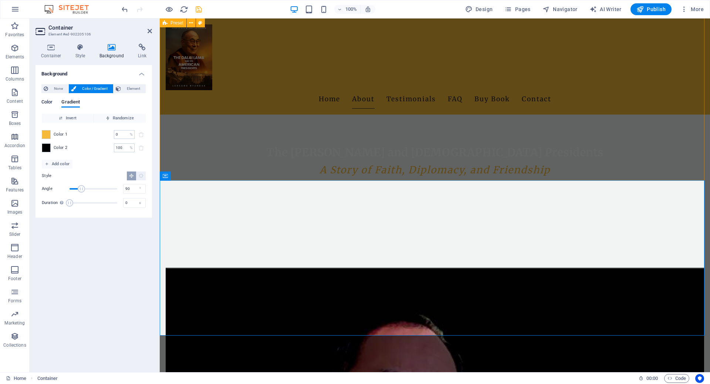
click at [51, 99] on span "Color" at bounding box center [46, 103] width 11 height 10
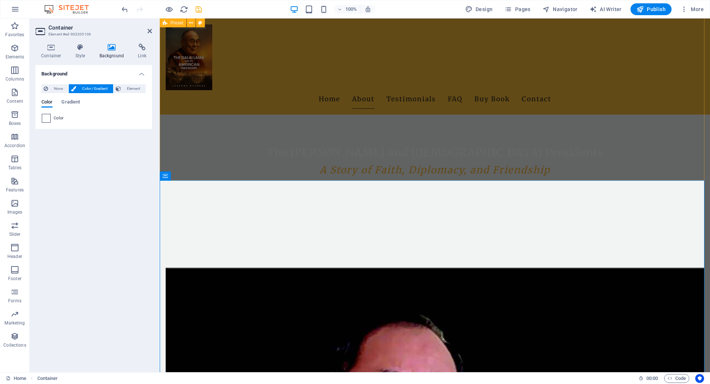
click at [46, 120] on span at bounding box center [46, 118] width 8 height 8
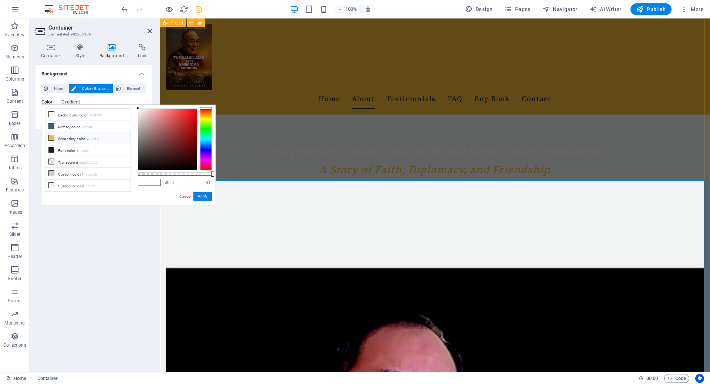
click at [75, 140] on li "Secondary color #F6B93B" at bounding box center [87, 138] width 85 height 12
type input "#f6b93b"
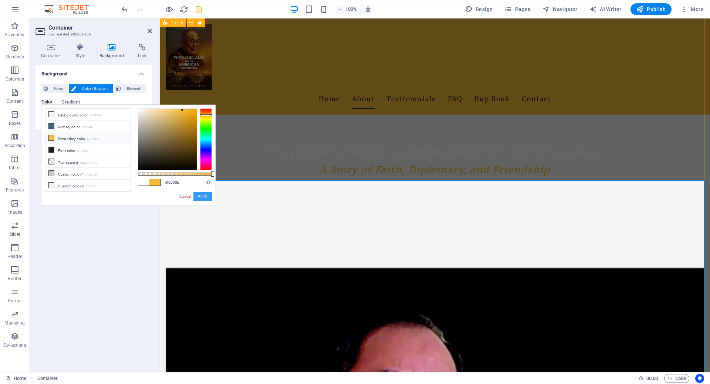
click at [205, 197] on button "Apply" at bounding box center [202, 196] width 18 height 9
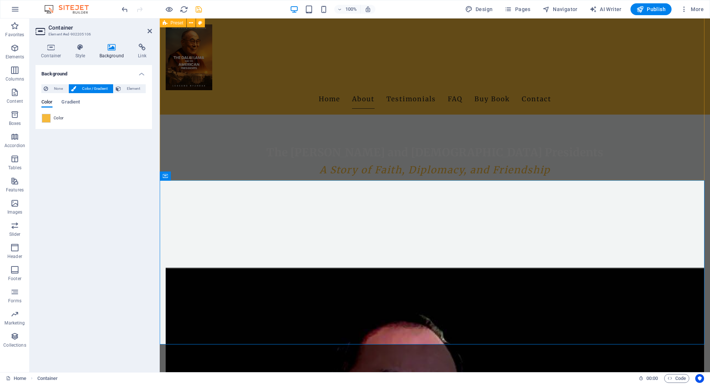
scroll to position [333, 0]
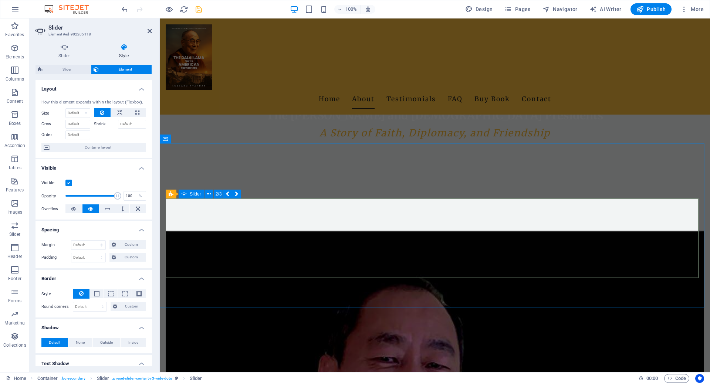
click at [72, 69] on span "Slider" at bounding box center [67, 69] width 44 height 9
select select "rem"
select select "px"
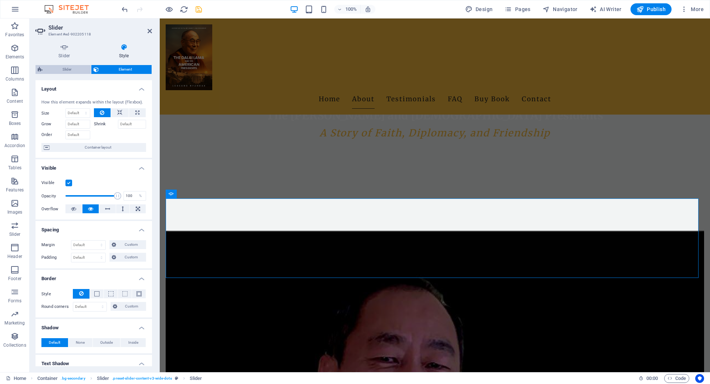
select select "rem"
select select "px"
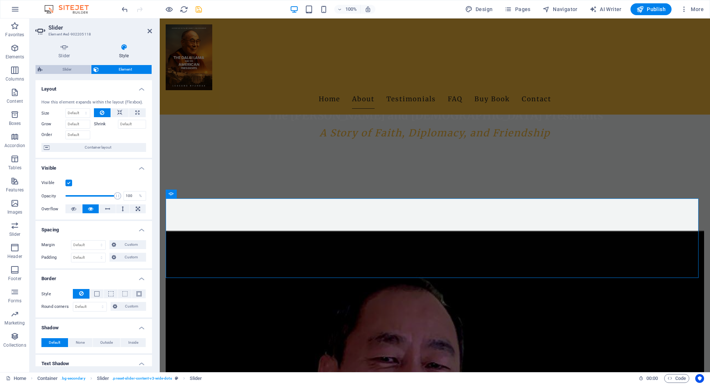
select select "px"
select select "rem"
select select "%"
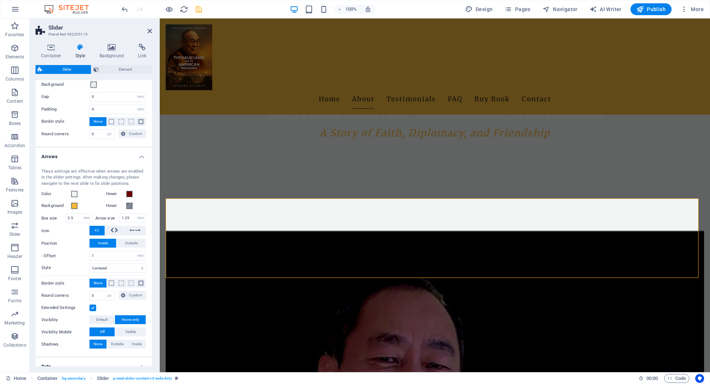
scroll to position [0, 0]
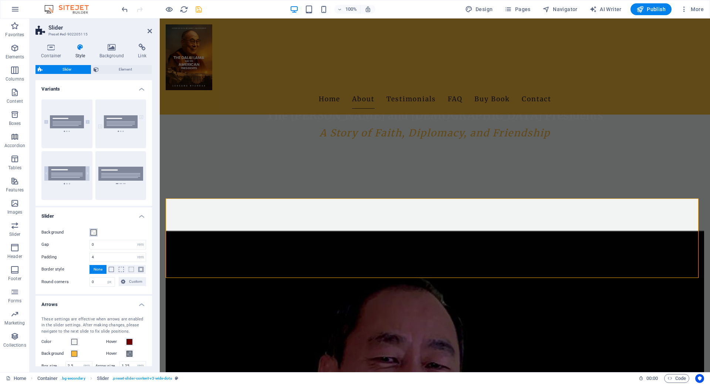
click at [95, 232] on span at bounding box center [94, 233] width 6 height 6
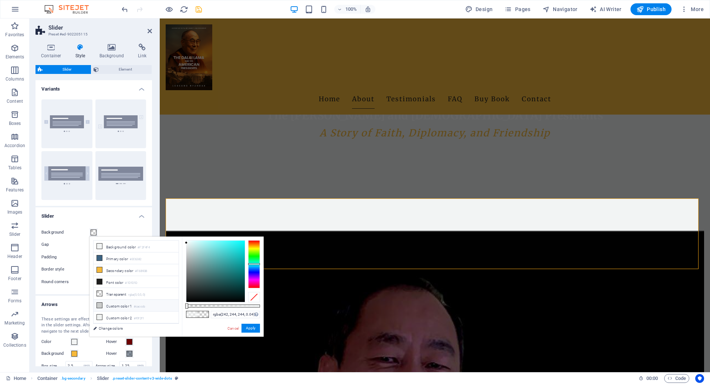
type input "rgba(242, 244, 244, 0)"
drag, startPoint x: 232, startPoint y: 306, endPoint x: 157, endPoint y: 301, distance: 74.5
click at [157, 301] on div "less Background color #F2F4F4 Primary color #3C6382 Secondary color #F6B93B Fon…" at bounding box center [176, 287] width 174 height 100
click at [250, 328] on button "Apply" at bounding box center [250, 328] width 18 height 9
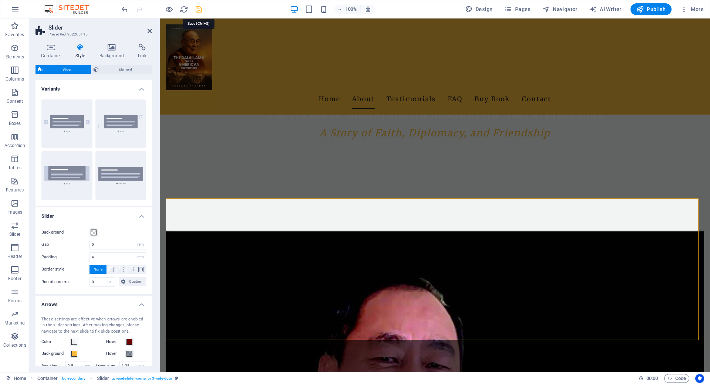
click at [199, 8] on icon "save" at bounding box center [198, 9] width 9 height 9
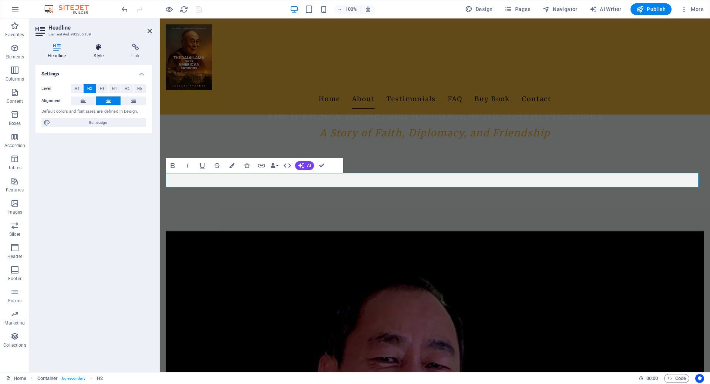
click at [94, 54] on h4 "Style" at bounding box center [100, 52] width 38 height 16
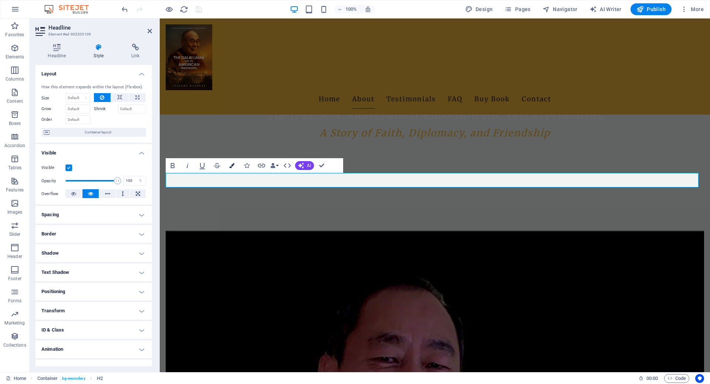
click at [230, 165] on icon "button" at bounding box center [231, 165] width 5 height 5
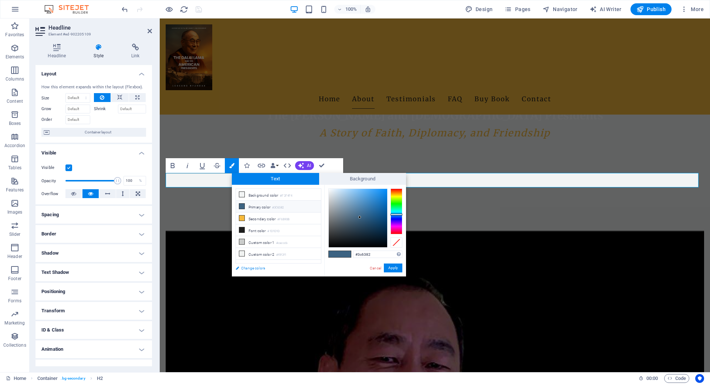
click at [259, 269] on link "Change colors" at bounding box center [275, 268] width 86 height 9
select select "px"
select select "200"
select select "px"
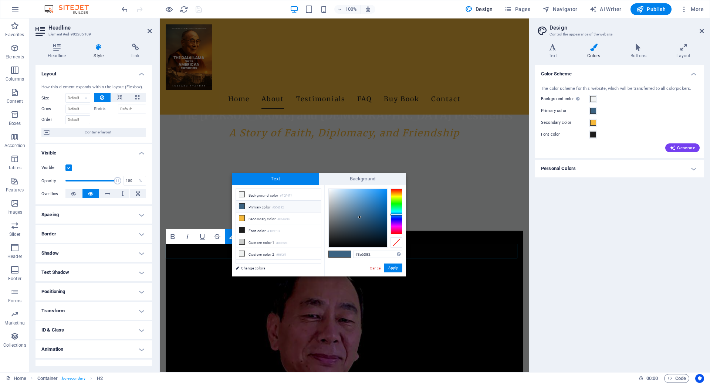
click at [415, 51] on h4 "Colors" at bounding box center [594, 52] width 43 height 16
click at [415, 148] on span "Generate" at bounding box center [682, 148] width 26 height 6
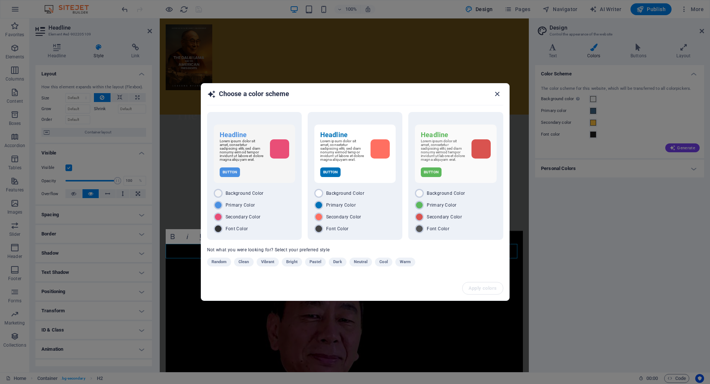
click at [415, 90] on icon "button" at bounding box center [497, 94] width 9 height 9
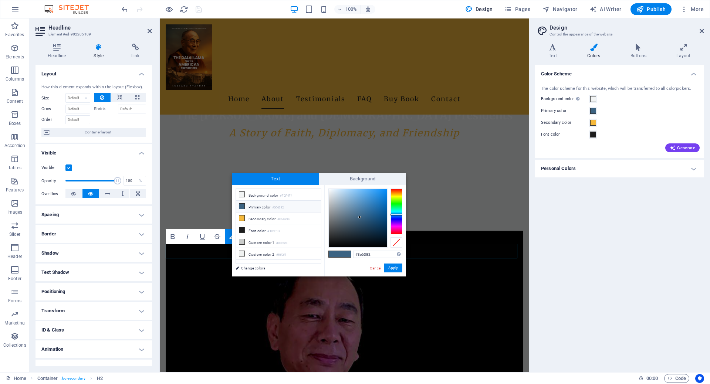
click at [415, 166] on h4 "Personal Colors" at bounding box center [619, 169] width 169 height 18
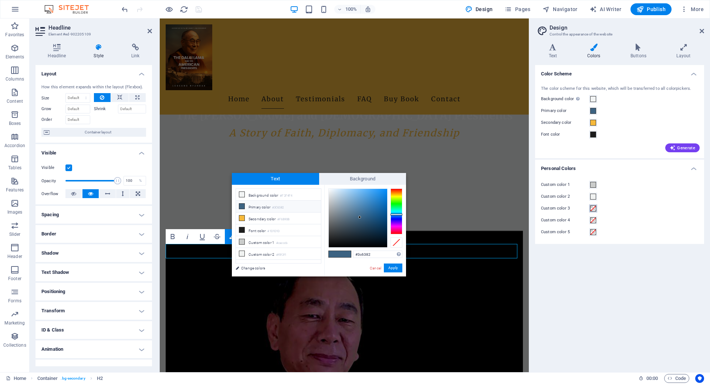
click at [415, 209] on span at bounding box center [593, 209] width 6 height 6
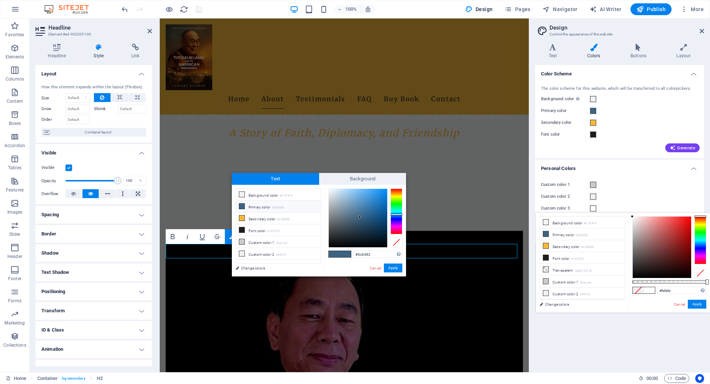
type input "#ffffff"
drag, startPoint x: 666, startPoint y: 254, endPoint x: 627, endPoint y: 213, distance: 56.2
click at [415, 213] on div "less Background color #F2F4F4 Primary color #3C6382 Secondary color #F6B93B Fon…" at bounding box center [623, 263] width 174 height 100
click at [415, 301] on button "Apply" at bounding box center [697, 304] width 18 height 9
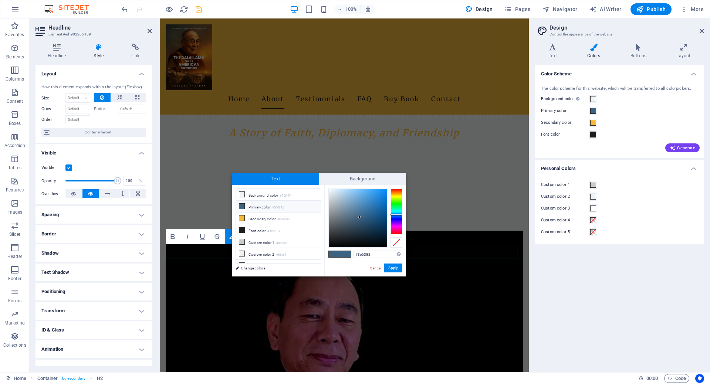
scroll to position [6, 0]
click at [272, 255] on li "Custom color 3 #ffffff" at bounding box center [278, 260] width 85 height 12
type input "#ffffff"
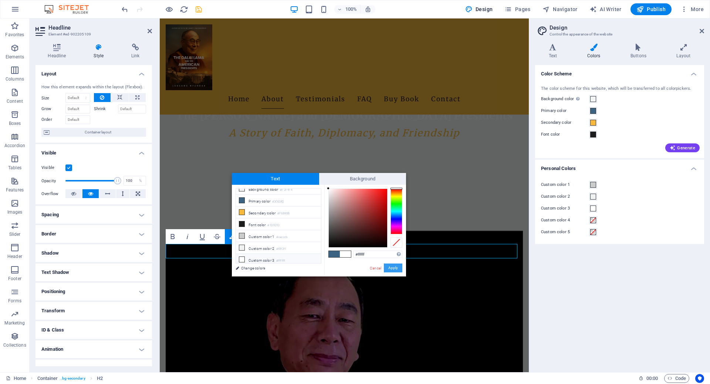
click at [387, 267] on button "Apply" at bounding box center [393, 268] width 18 height 9
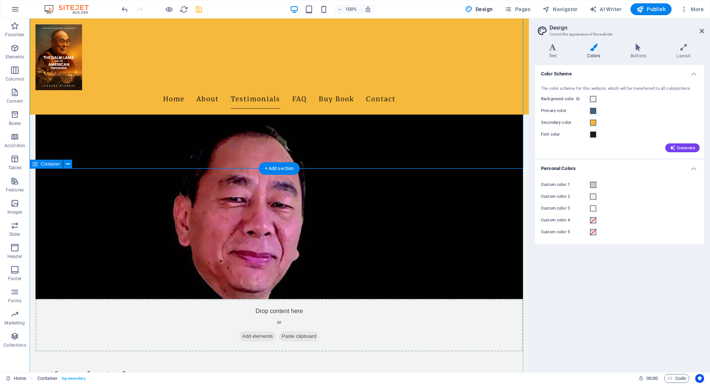
scroll to position [370, 0]
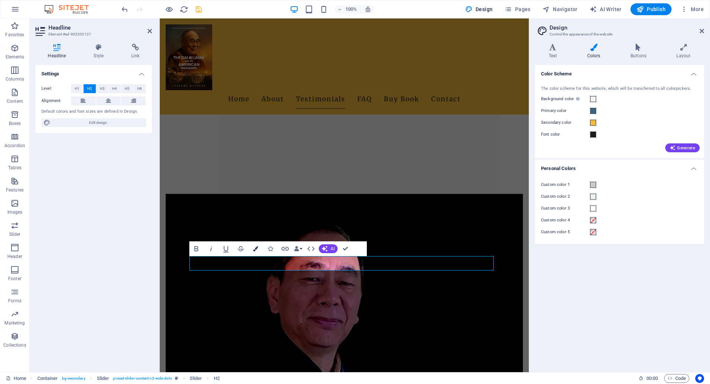
click at [256, 247] on icon "button" at bounding box center [255, 248] width 5 height 5
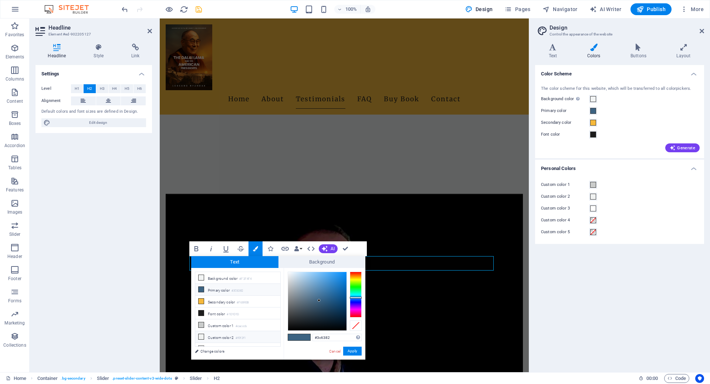
scroll to position [6, 0]
click at [228, 338] on li "Custom color 3 #ffffff" at bounding box center [237, 343] width 85 height 12
type input "#ffffff"
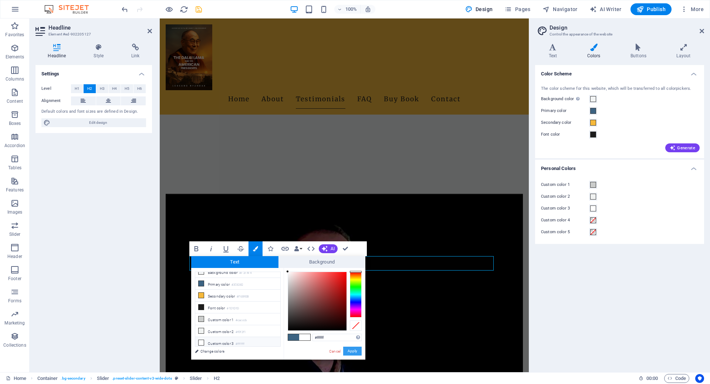
click at [350, 352] on button "Apply" at bounding box center [352, 351] width 18 height 9
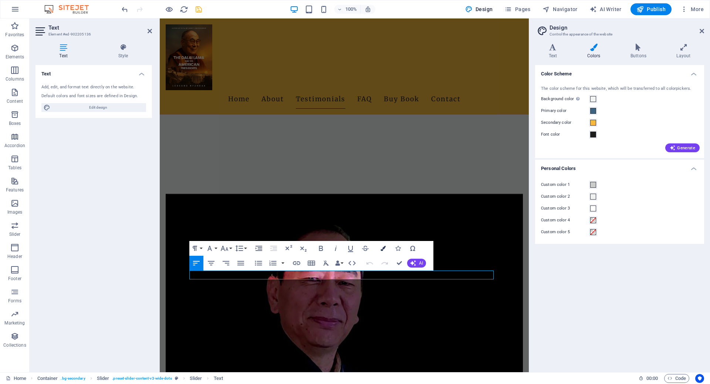
click at [381, 250] on icon "button" at bounding box center [382, 248] width 5 height 5
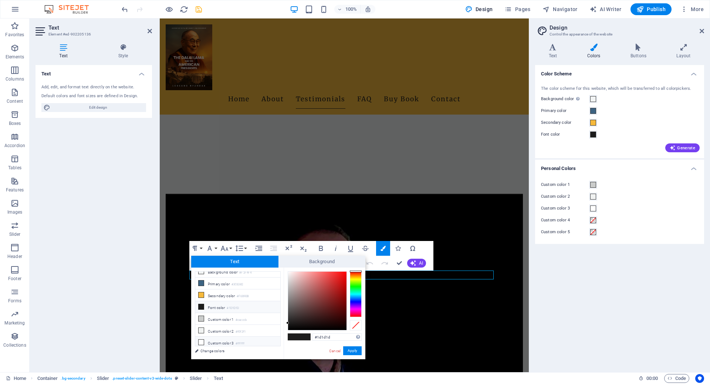
click at [225, 340] on li "Custom color 3 #ffffff" at bounding box center [237, 343] width 85 height 12
type input "#ffffff"
drag, startPoint x: 350, startPoint y: 350, endPoint x: 184, endPoint y: 333, distance: 166.1
click at [350, 350] on button "Apply" at bounding box center [352, 350] width 18 height 9
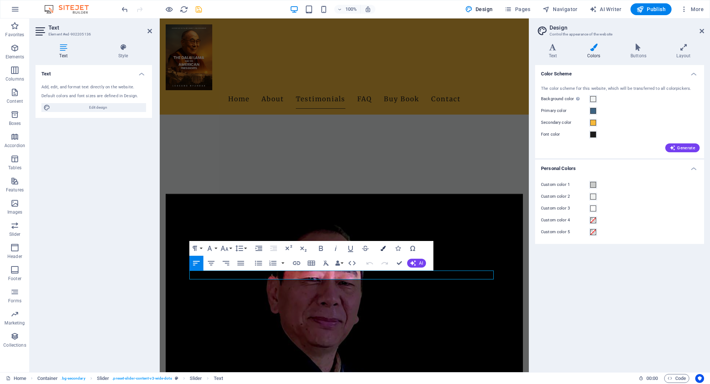
click at [380, 245] on button "Colors" at bounding box center [383, 248] width 14 height 15
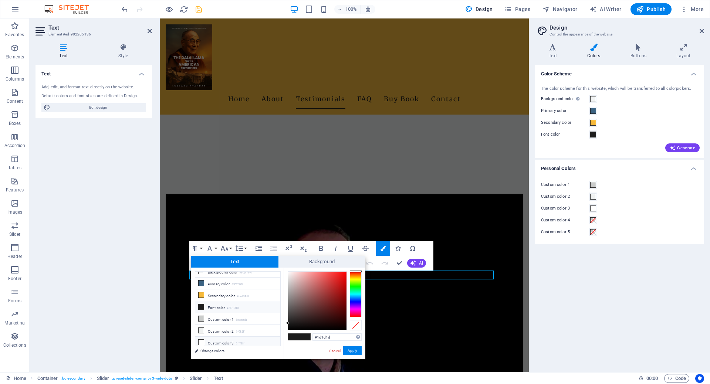
click at [231, 341] on li "Custom color 3 #ffffff" at bounding box center [237, 343] width 85 height 12
type input "#ffffff"
click at [349, 351] on button "Apply" at bounding box center [352, 350] width 18 height 9
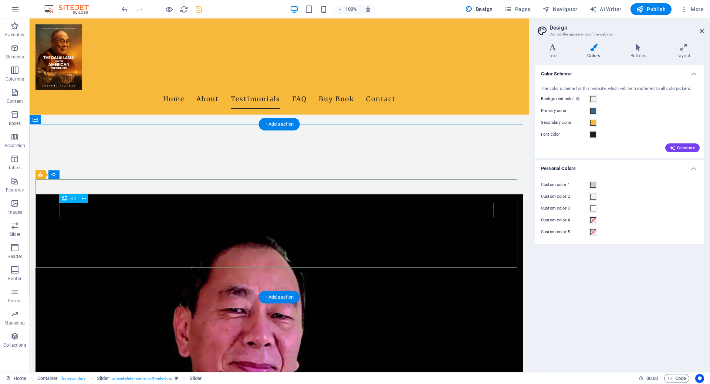
drag, startPoint x: 116, startPoint y: 210, endPoint x: 149, endPoint y: 234, distance: 40.2
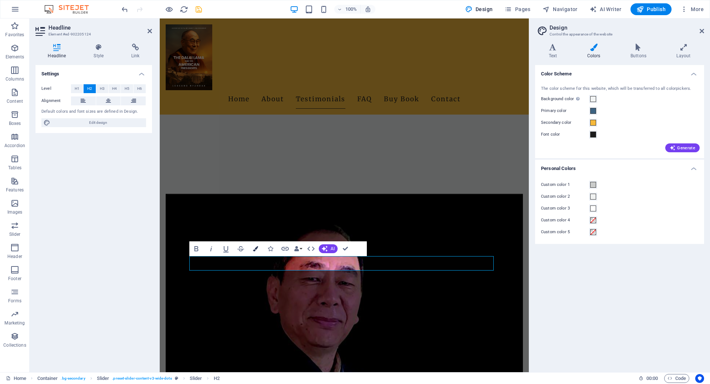
click at [257, 248] on icon "button" at bounding box center [255, 248] width 5 height 5
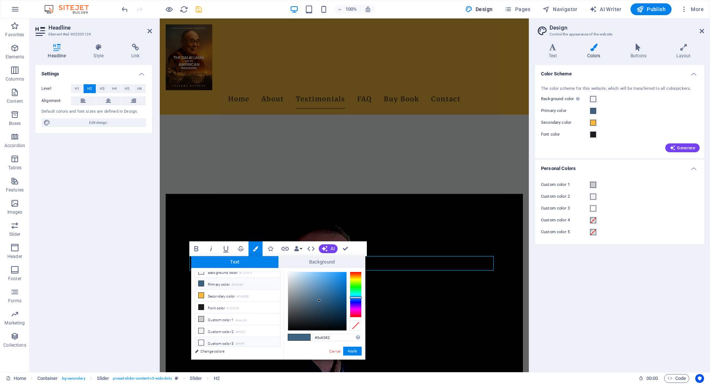
click at [233, 340] on li "Custom color 3 #ffffff" at bounding box center [237, 343] width 85 height 12
type input "#ffffff"
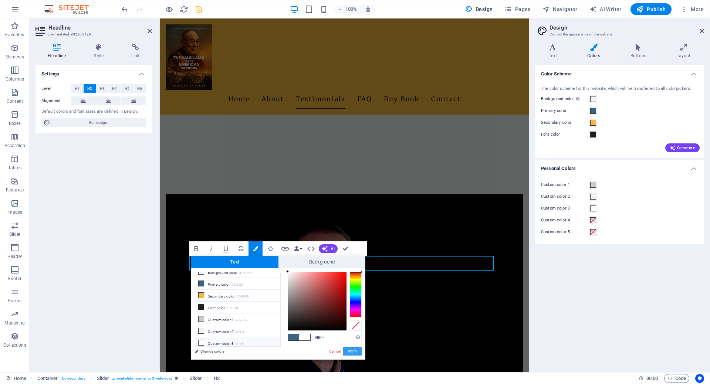
click at [352, 349] on button "Apply" at bounding box center [352, 351] width 18 height 9
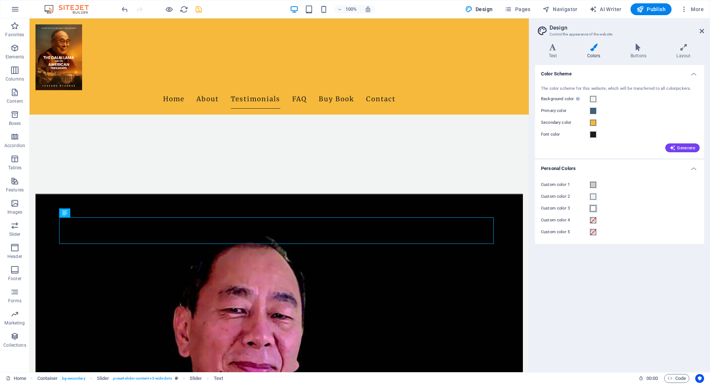
click at [415, 209] on span at bounding box center [593, 209] width 6 height 6
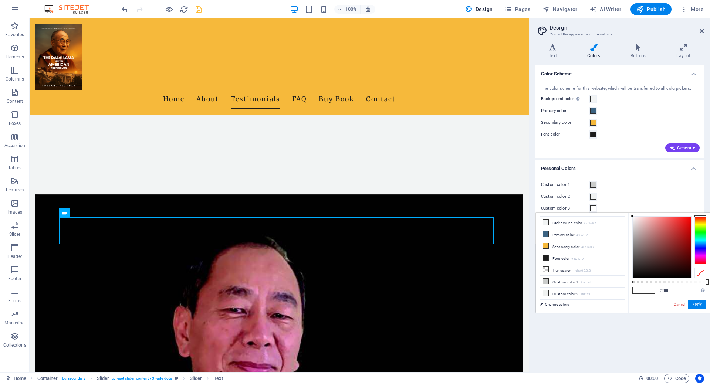
click at [415, 27] on h2 "Design" at bounding box center [626, 27] width 155 height 7
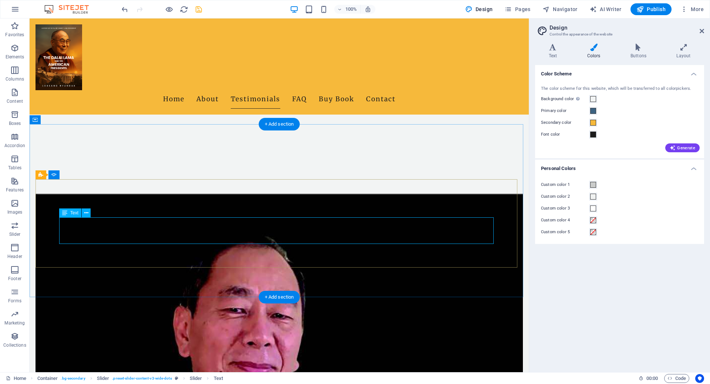
click at [69, 211] on div "Text" at bounding box center [70, 212] width 22 height 9
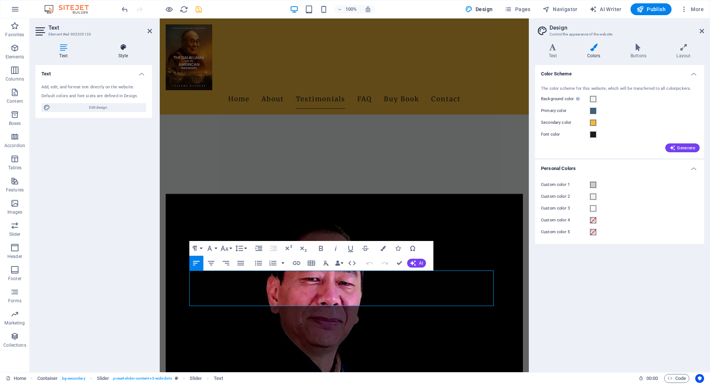
click at [126, 50] on icon at bounding box center [123, 47] width 58 height 7
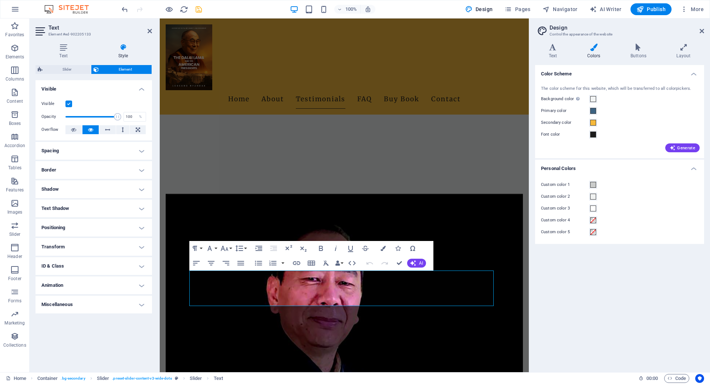
click at [116, 303] on h4 "Miscellaneous" at bounding box center [93, 305] width 116 height 18
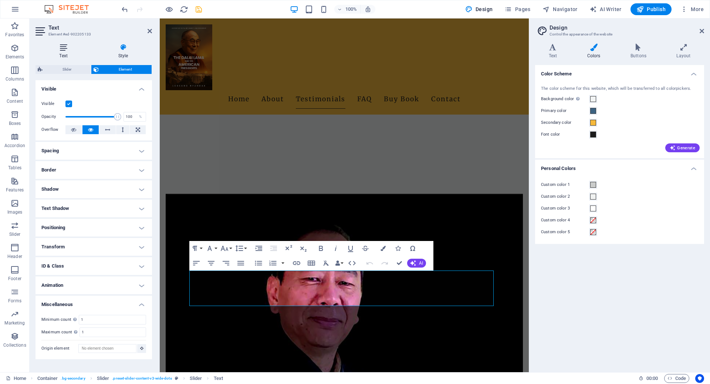
click at [61, 45] on icon at bounding box center [63, 47] width 56 height 7
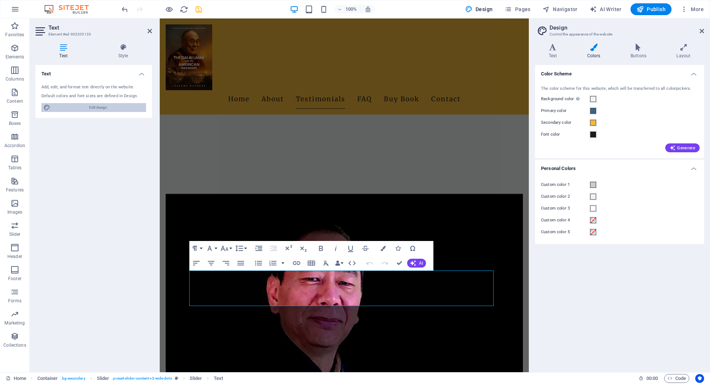
click at [101, 106] on span "Edit design" at bounding box center [97, 107] width 91 height 9
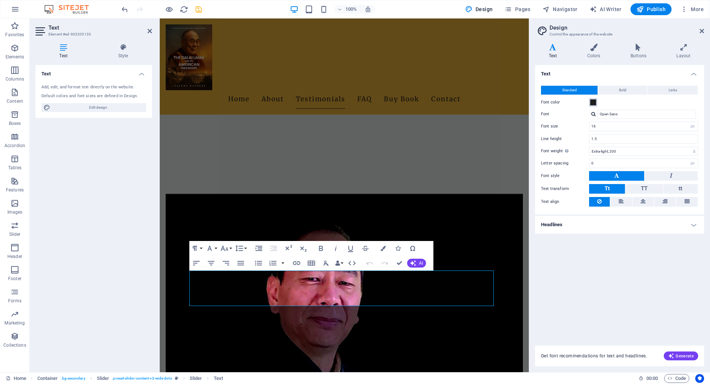
click at [415, 103] on span at bounding box center [593, 102] width 6 height 6
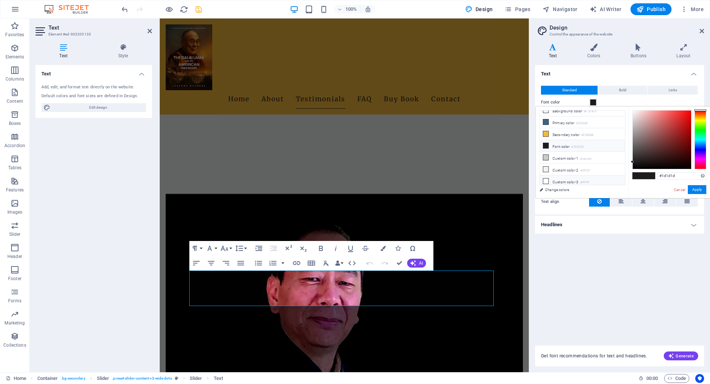
click at [415, 176] on li "Custom color 3 #ffffff" at bounding box center [582, 182] width 85 height 12
type input "#ffffff"
click at [415, 190] on button "Apply" at bounding box center [697, 189] width 18 height 9
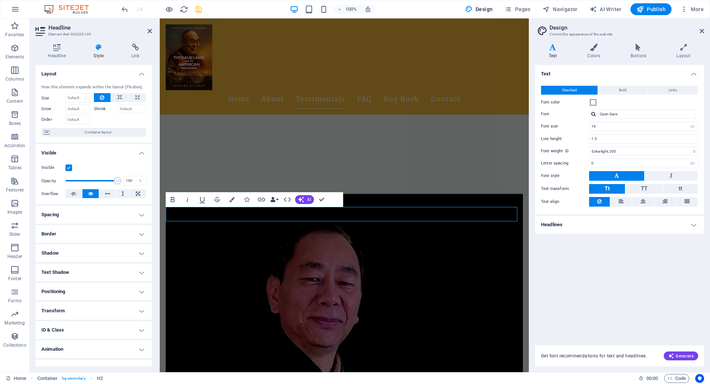
click at [277, 200] on button "Data Bindings" at bounding box center [274, 199] width 10 height 15
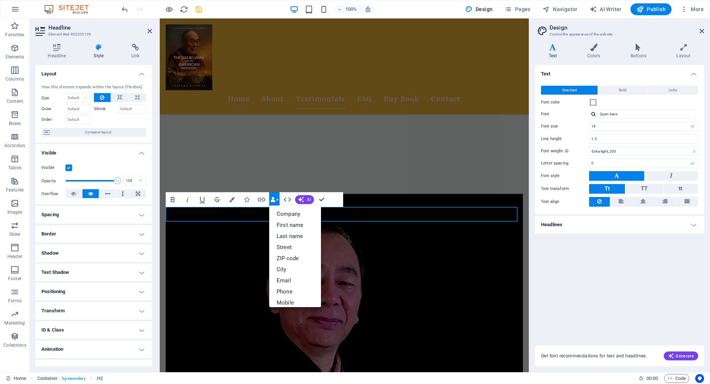
click at [277, 200] on button "Data Bindings" at bounding box center [274, 199] width 10 height 15
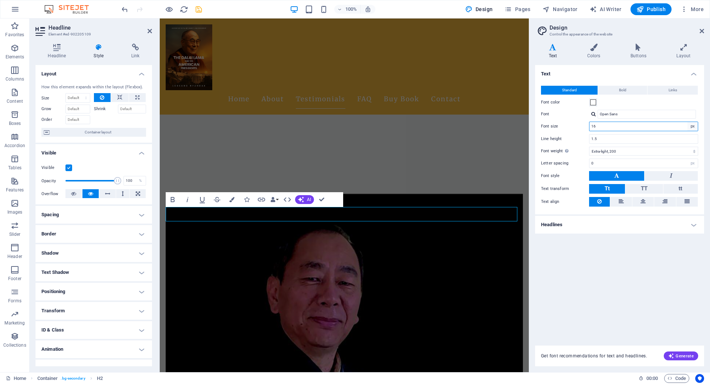
click at [415, 127] on select "rem px" at bounding box center [692, 126] width 10 height 9
click at [415, 128] on input "16" at bounding box center [643, 126] width 108 height 9
drag, startPoint x: 633, startPoint y: 127, endPoint x: 581, endPoint y: 124, distance: 52.2
click at [415, 124] on div "Font size 16 rem px" at bounding box center [619, 127] width 157 height 10
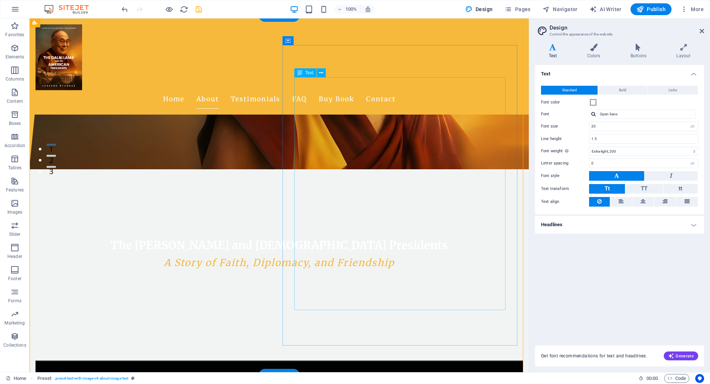
scroll to position [314, 0]
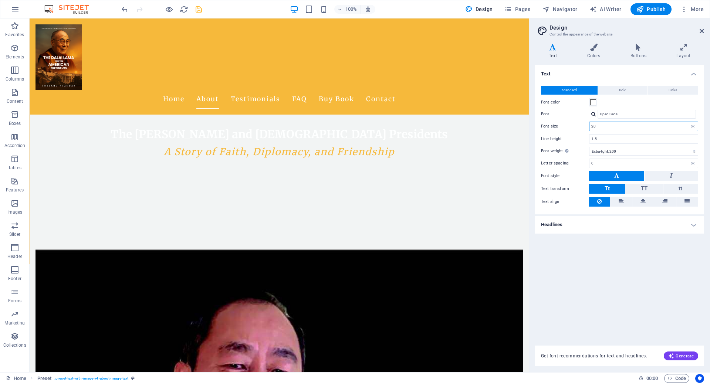
drag, startPoint x: 601, startPoint y: 125, endPoint x: 570, endPoint y: 121, distance: 31.4
click at [415, 121] on div "Standard Bold Links Font color Font Open Sans Font size 20 rem px Line height 1…" at bounding box center [619, 146] width 172 height 136
type input "16"
click at [415, 90] on nav "Home About Testimonials FAQ Buy Book Contact" at bounding box center [278, 99] width 487 height 18
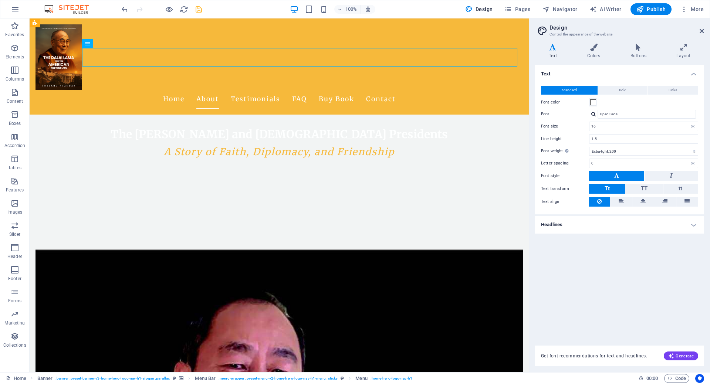
scroll to position [129, 0]
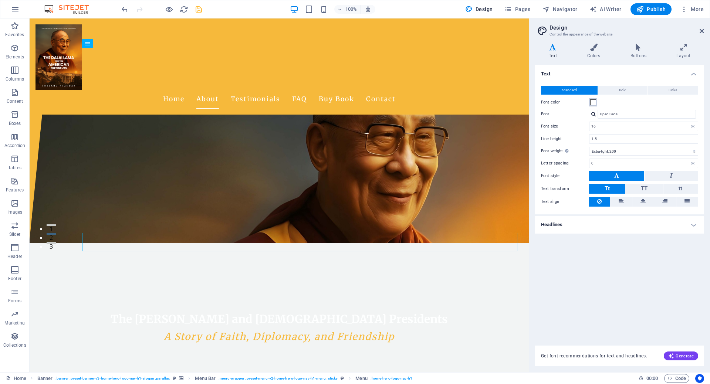
click at [415, 102] on span at bounding box center [593, 102] width 6 height 6
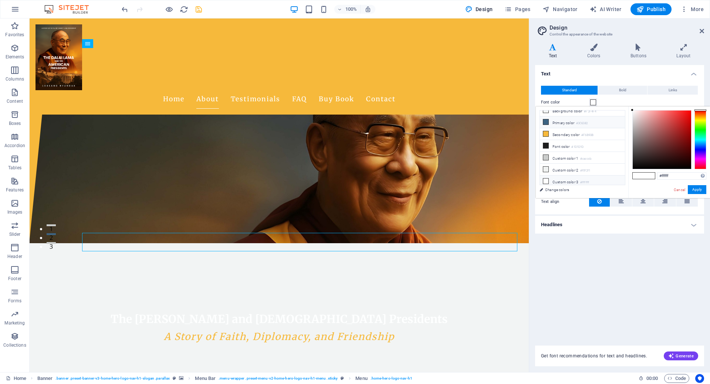
click at [415, 123] on li "Primary color #3C6382" at bounding box center [582, 122] width 85 height 12
type input "#3c6382"
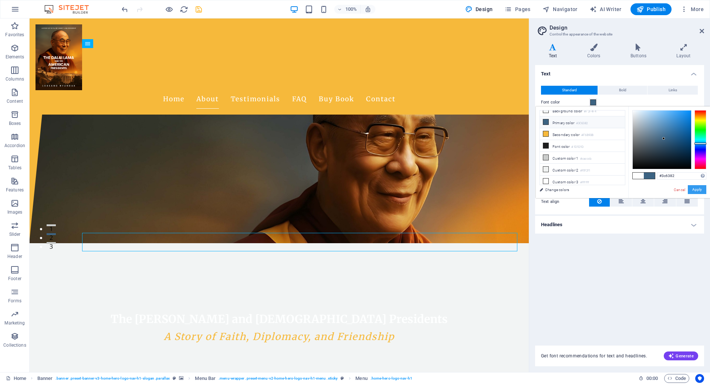
click at [415, 189] on button "Apply" at bounding box center [697, 189] width 18 height 9
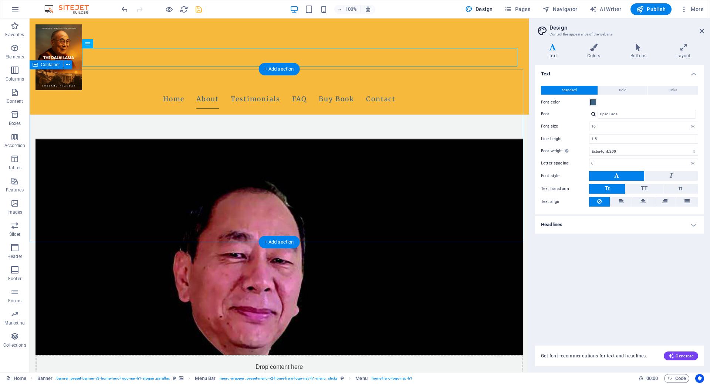
scroll to position [314, 0]
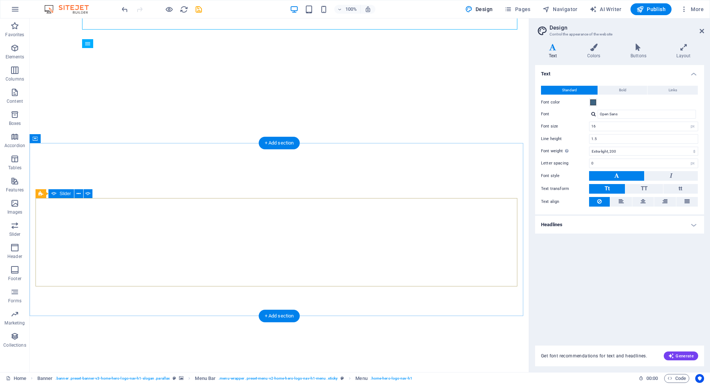
select select "px"
select select "200"
select select "px"
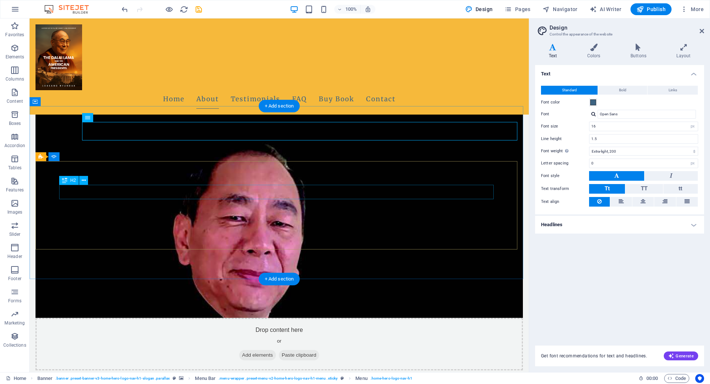
scroll to position [351, 0]
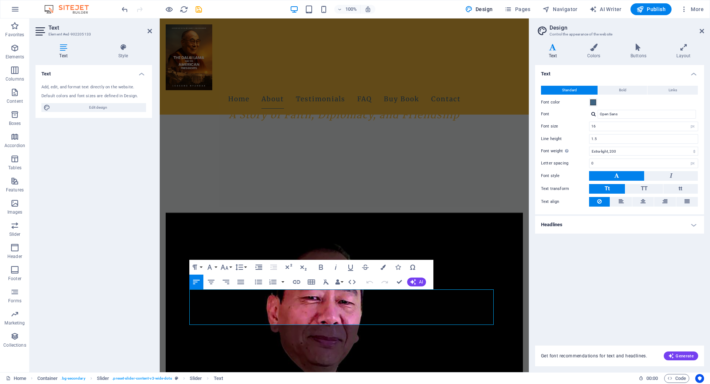
drag, startPoint x: 221, startPoint y: 321, endPoint x: 155, endPoint y: 289, distance: 73.6
click at [387, 268] on button "Colors" at bounding box center [383, 267] width 14 height 15
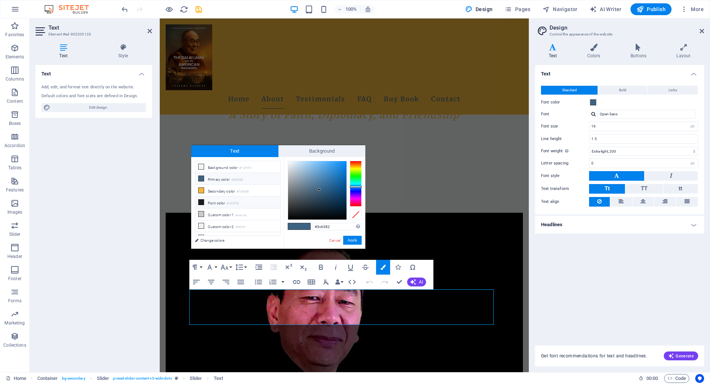
scroll to position [6, 0]
click at [217, 229] on li "Custom color 3 #ffffff" at bounding box center [237, 232] width 85 height 12
type input "#ffffff"
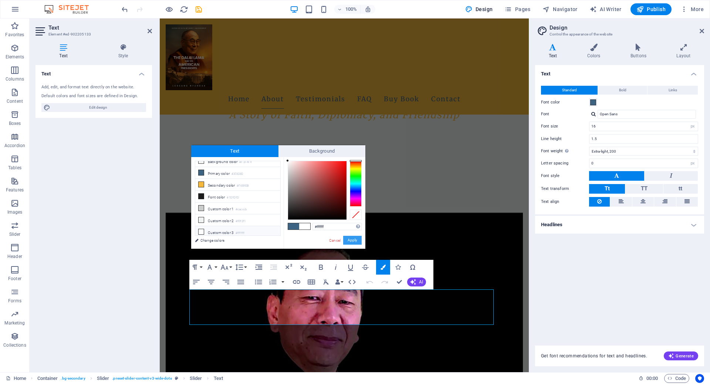
click at [350, 237] on button "Apply" at bounding box center [352, 240] width 18 height 9
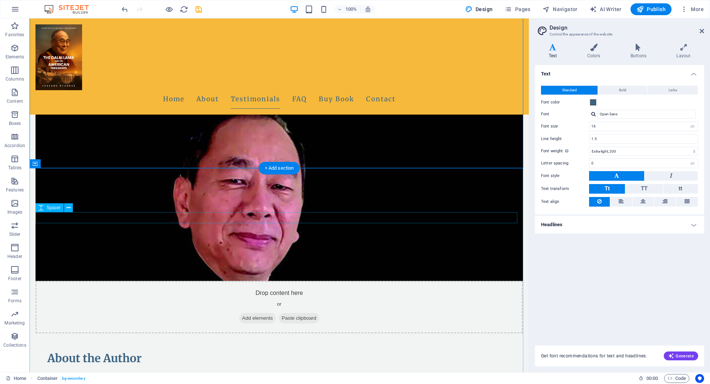
scroll to position [351, 0]
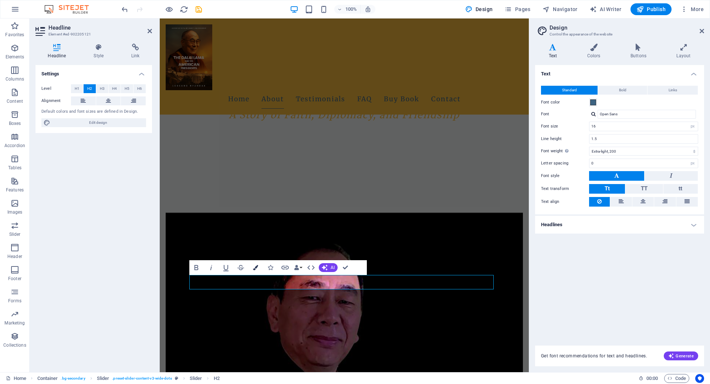
click at [255, 267] on icon "button" at bounding box center [255, 267] width 5 height 5
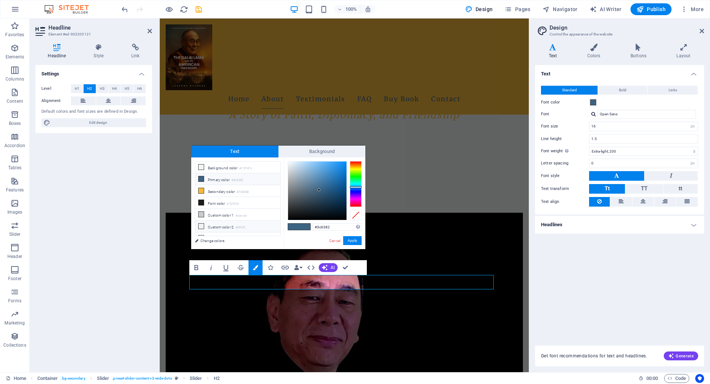
scroll to position [6, 0]
click at [224, 232] on li "Custom color 3 #ffffff" at bounding box center [237, 233] width 85 height 12
type input "#ffffff"
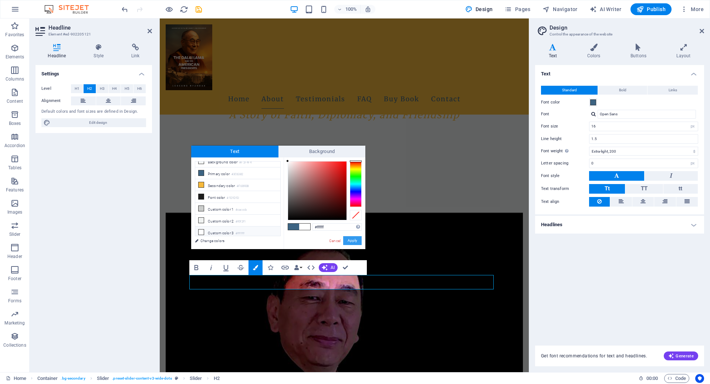
click at [349, 240] on button "Apply" at bounding box center [352, 240] width 18 height 9
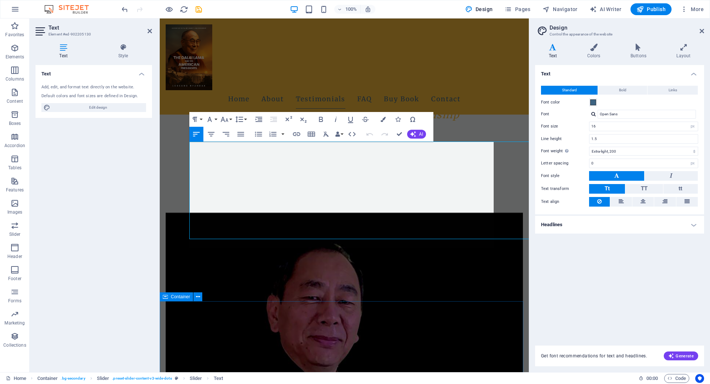
scroll to position [499, 0]
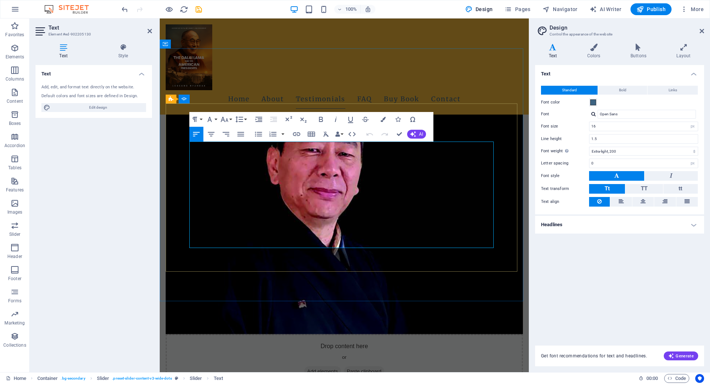
click at [124, 10] on icon "undo" at bounding box center [125, 9] width 9 height 9
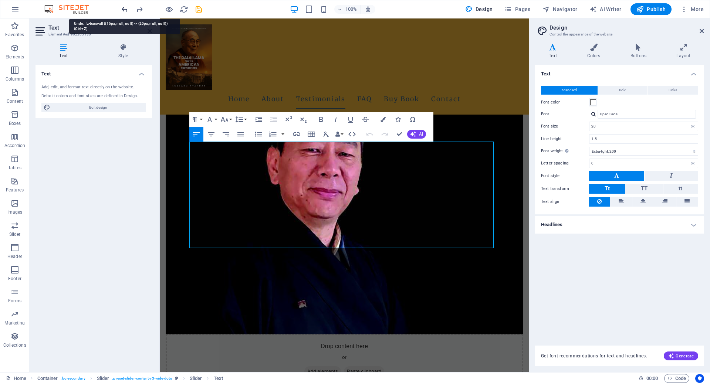
click at [124, 10] on icon "undo" at bounding box center [125, 9] width 9 height 9
click at [125, 8] on icon "undo" at bounding box center [125, 9] width 9 height 9
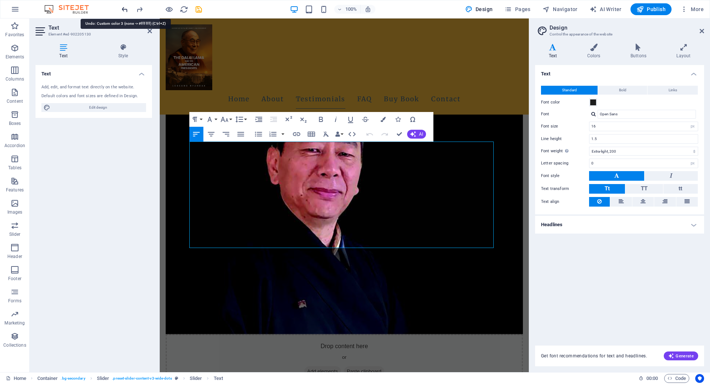
click at [125, 8] on icon "undo" at bounding box center [125, 9] width 9 height 9
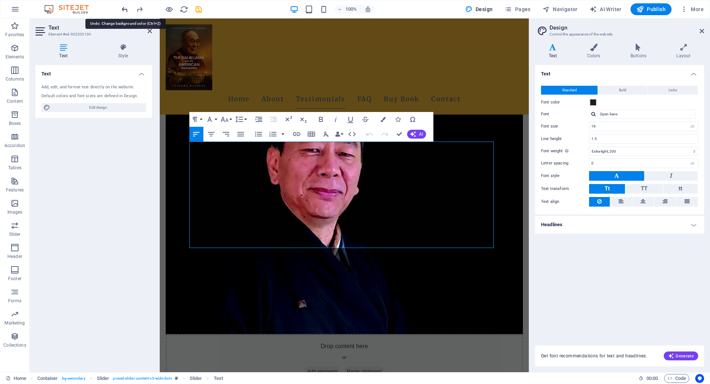
click at [125, 8] on icon "undo" at bounding box center [125, 9] width 9 height 9
click at [296, 81] on div "Home About Testimonials FAQ Buy Book Contact" at bounding box center [344, 66] width 369 height 96
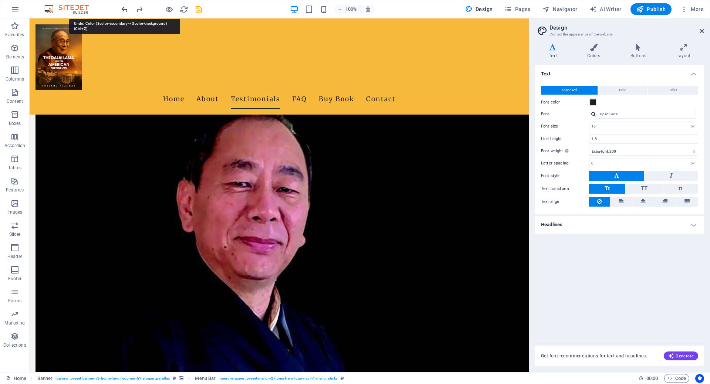
click at [126, 7] on icon "undo" at bounding box center [125, 9] width 9 height 9
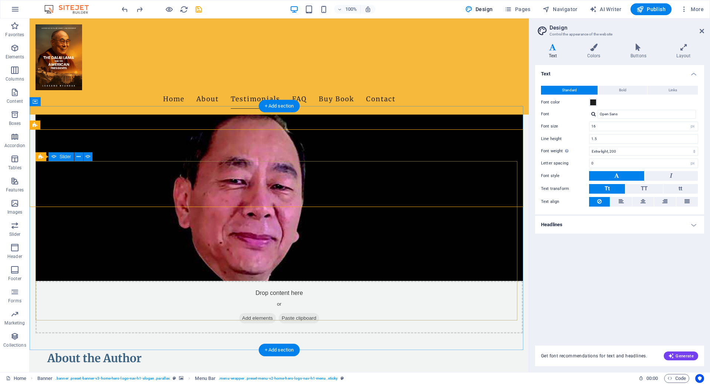
scroll to position [388, 0]
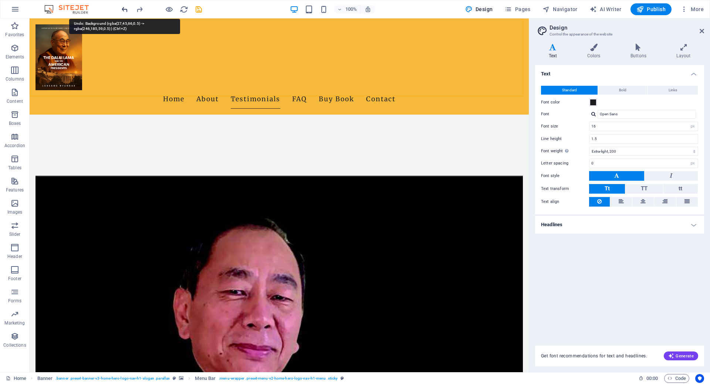
click at [123, 9] on icon "undo" at bounding box center [125, 9] width 9 height 9
click at [124, 10] on icon "undo" at bounding box center [125, 9] width 9 height 9
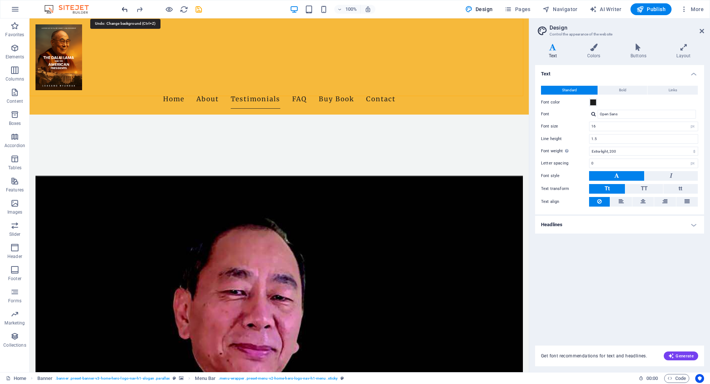
click at [124, 10] on icon "undo" at bounding box center [125, 9] width 9 height 9
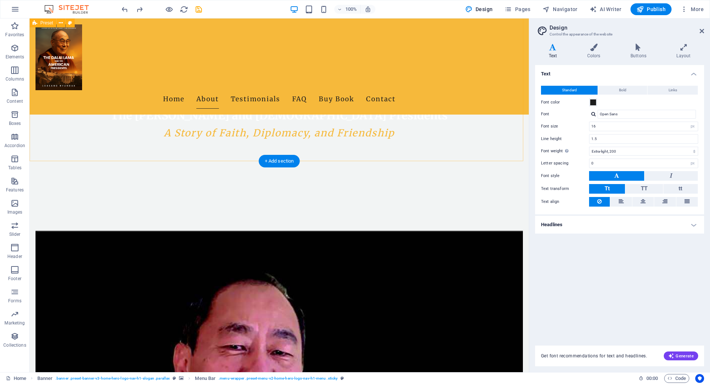
scroll to position [74, 0]
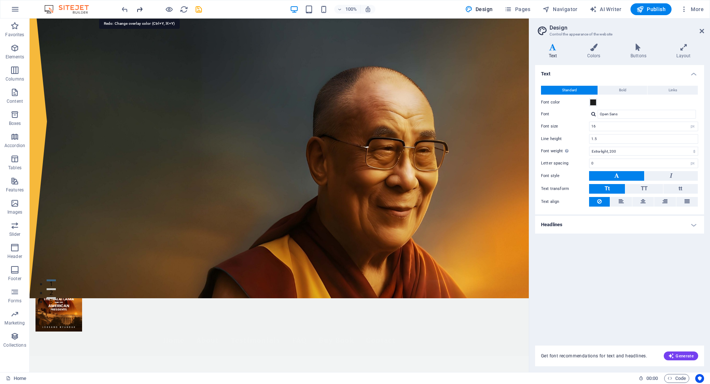
click at [142, 8] on icon "redo" at bounding box center [139, 9] width 9 height 9
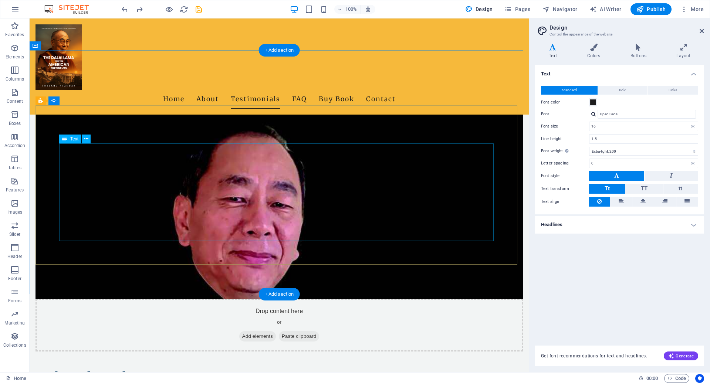
scroll to position [444, 0]
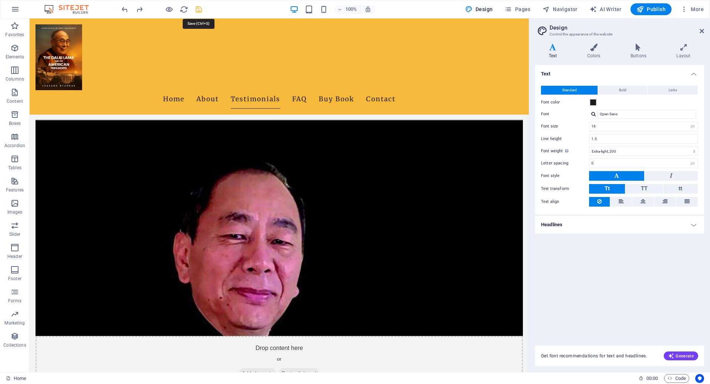
click at [197, 6] on icon "save" at bounding box center [198, 9] width 9 height 9
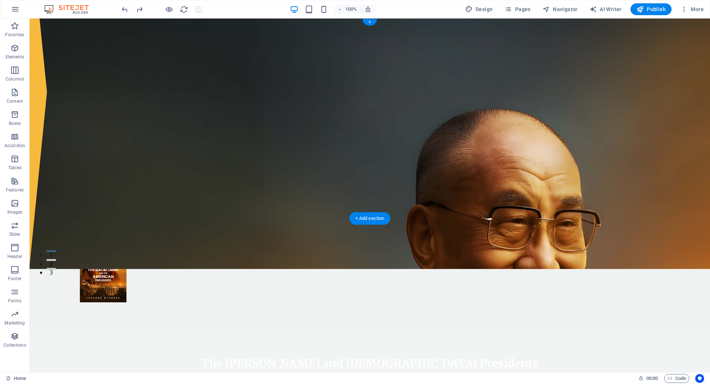
scroll to position [0, 0]
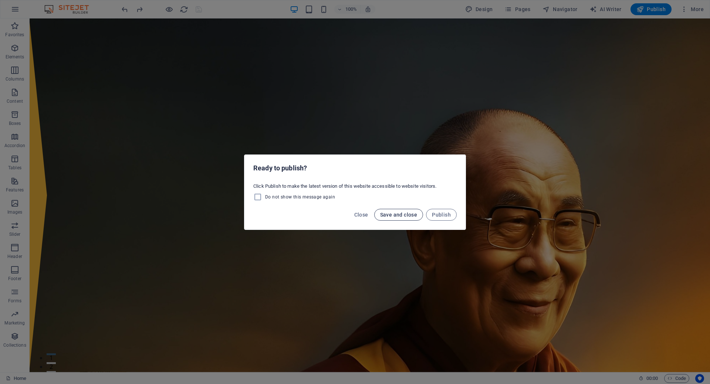
click at [404, 217] on span "Save and close" at bounding box center [398, 215] width 37 height 6
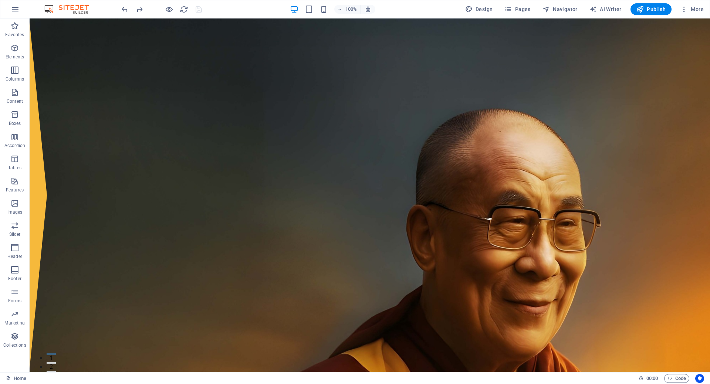
click at [164, 7] on div at bounding box center [161, 9] width 83 height 12
